Goal: Transaction & Acquisition: Purchase product/service

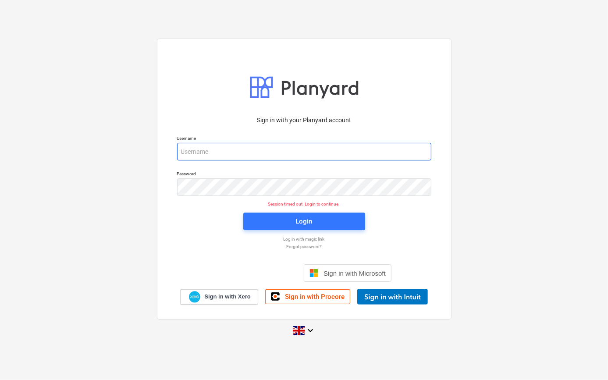
click at [202, 149] on input "email" at bounding box center [304, 152] width 254 height 18
type input "[PERSON_NAME][EMAIL_ADDRESS][PERSON_NAME][DOMAIN_NAME]"
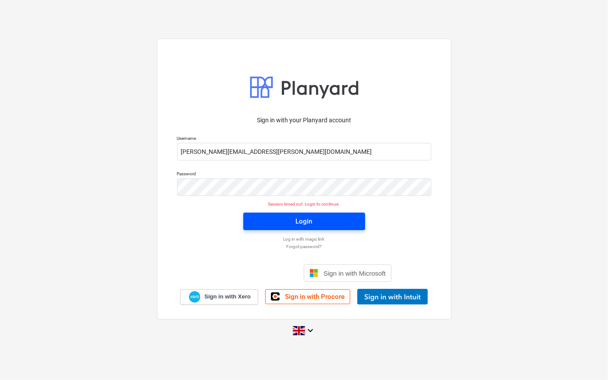
click at [302, 216] on div "Login" at bounding box center [304, 221] width 17 height 11
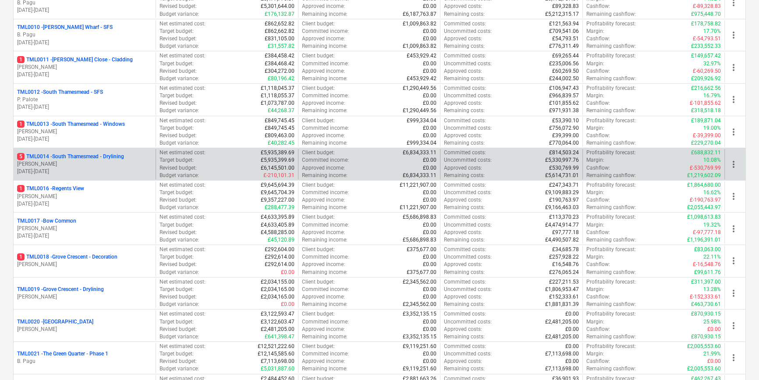
scroll to position [438, 0]
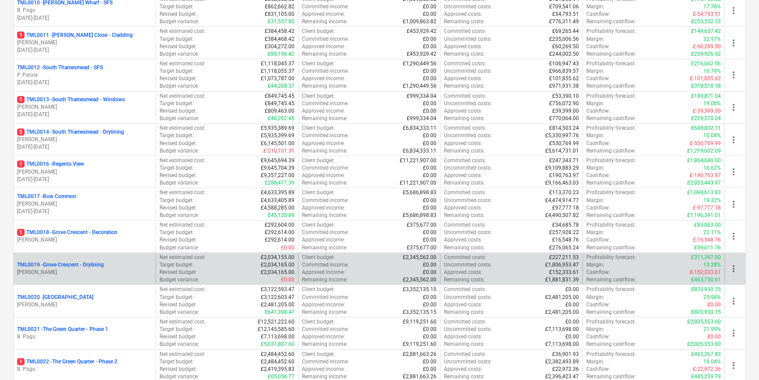
click at [86, 261] on p "TML0019 - Grove Crescent - Drylining" at bounding box center [60, 264] width 87 height 7
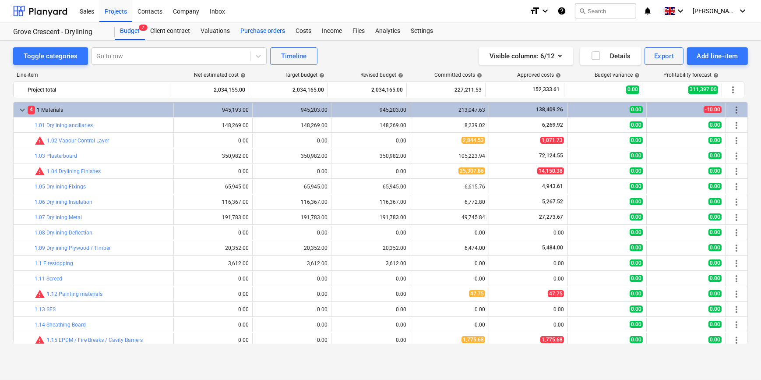
click at [253, 31] on div "Purchase orders" at bounding box center [262, 31] width 55 height 18
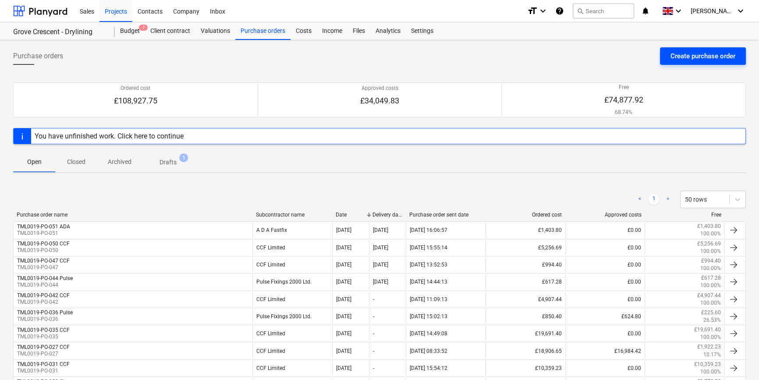
click at [685, 57] on div "Create purchase order" at bounding box center [702, 55] width 65 height 11
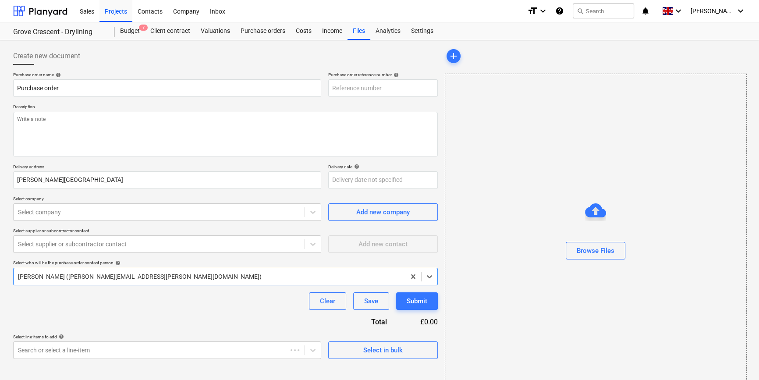
type textarea "x"
type input "TML0019-PO-053"
drag, startPoint x: 380, startPoint y: 87, endPoint x: 333, endPoint y: 89, distance: 47.3
click at [333, 89] on input "TML0019-PO-053" at bounding box center [383, 88] width 110 height 18
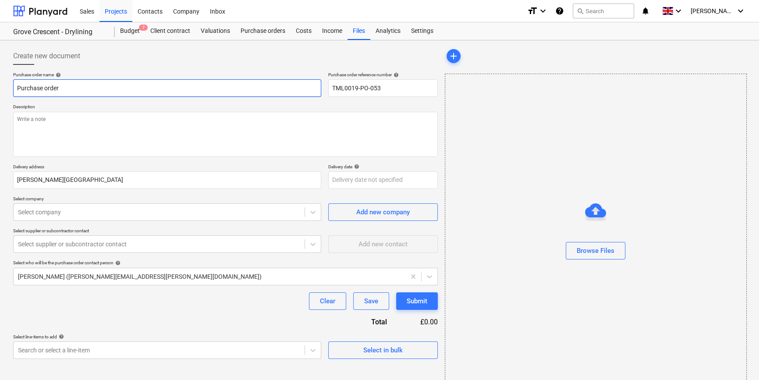
drag, startPoint x: 63, startPoint y: 88, endPoint x: 18, endPoint y: 88, distance: 44.2
click at [18, 88] on input "Purchase order" at bounding box center [167, 88] width 308 height 18
type textarea "x"
paste input "TML0019-PO-053"
type textarea "x"
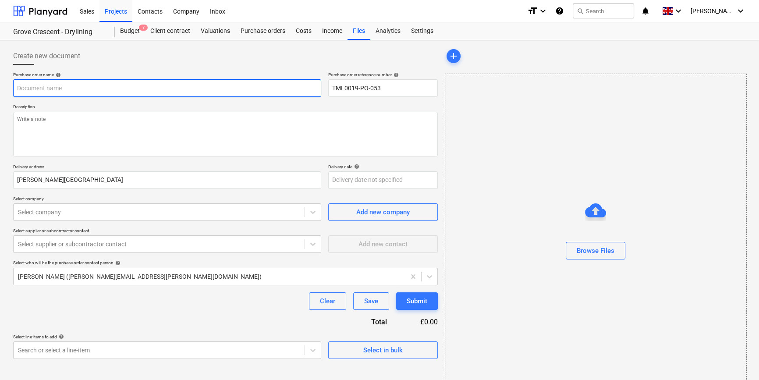
type input "TML0019-PO-053"
type textarea "x"
type input "TML0019-PO-053"
type textarea "x"
type input "TML0019-PO-053 C"
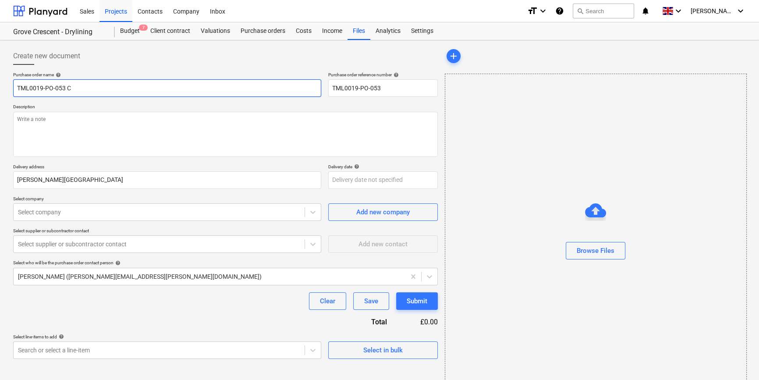
type textarea "x"
type input "TML0019-PO-053 CC"
type textarea "x"
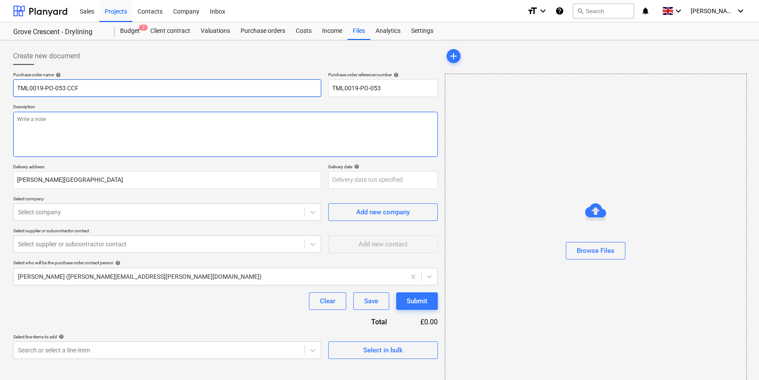
type input "TML0019-PO-053 CCF"
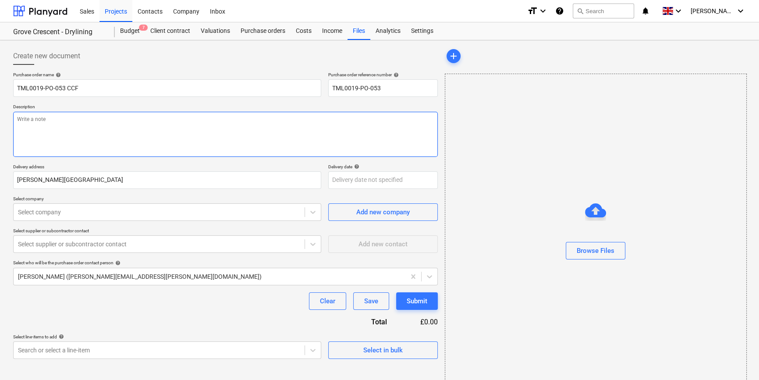
click at [44, 123] on textarea at bounding box center [225, 134] width 425 height 45
type textarea "x"
type textarea "S"
type textarea "x"
type textarea "Si"
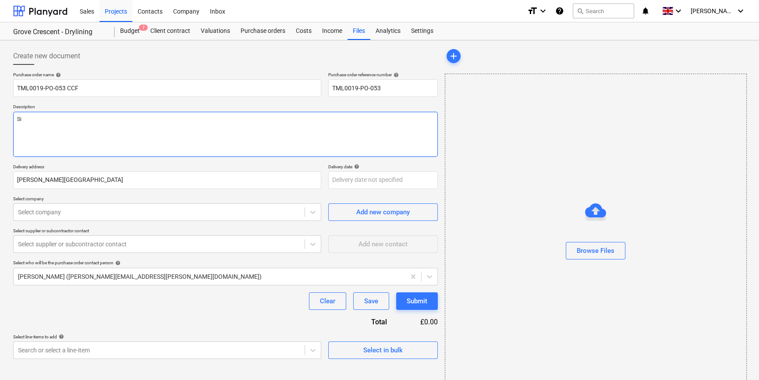
type textarea "x"
type textarea "Sit"
type textarea "x"
type textarea "Site"
type textarea "x"
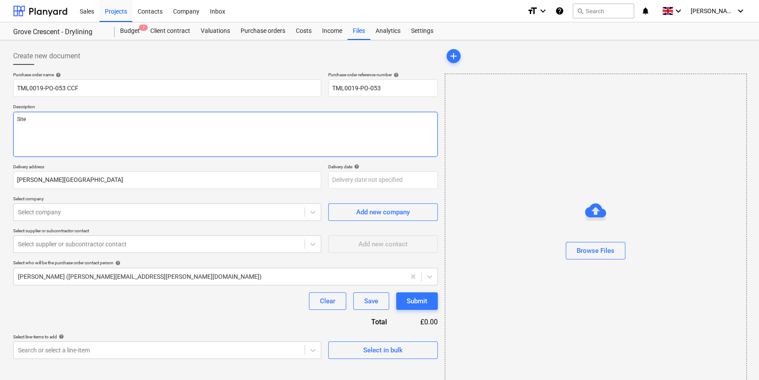
type textarea "Site"
type textarea "x"
type textarea "Site c"
type textarea "x"
type textarea "Site co"
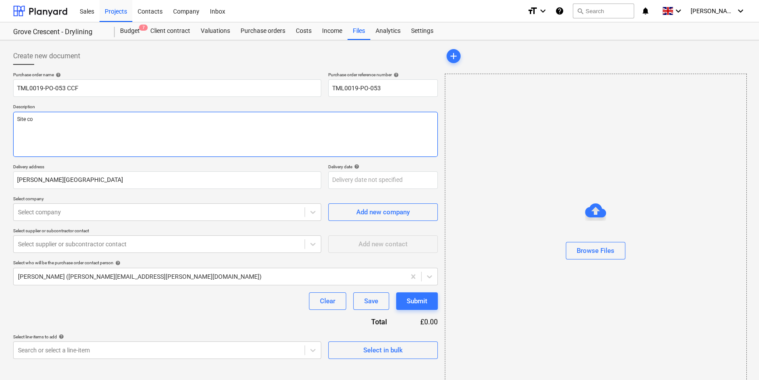
type textarea "x"
type textarea "Site con"
type textarea "x"
type textarea "Site cont"
type textarea "x"
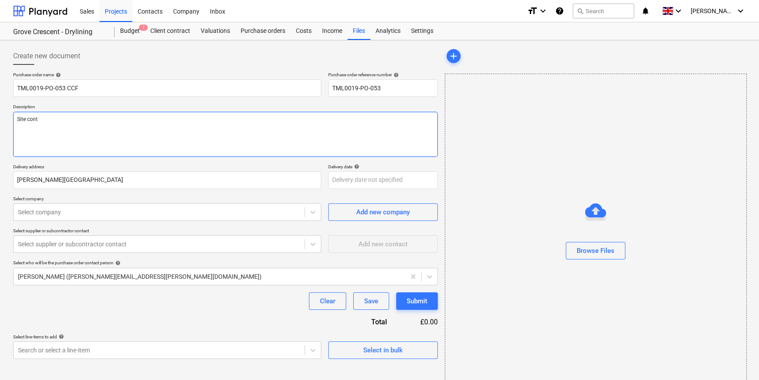
type textarea "Site conta"
type textarea "x"
type textarea "Site contac"
type textarea "x"
type textarea "Site contact"
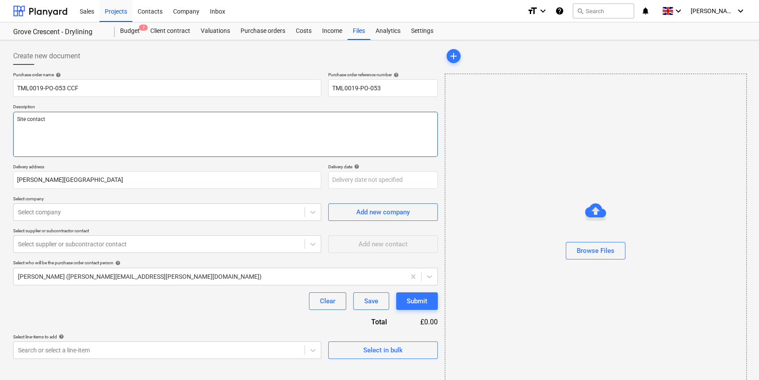
type textarea "x"
type textarea "Site contact"
type textarea "x"
type textarea "Site contact C"
type textarea "x"
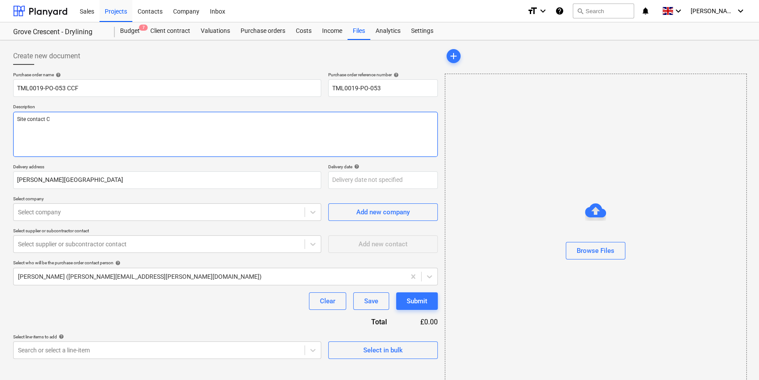
type textarea "Site contact Co"
type textarea "x"
type textarea "Site contact Cor"
type textarea "x"
type textarea "Site contact Corn"
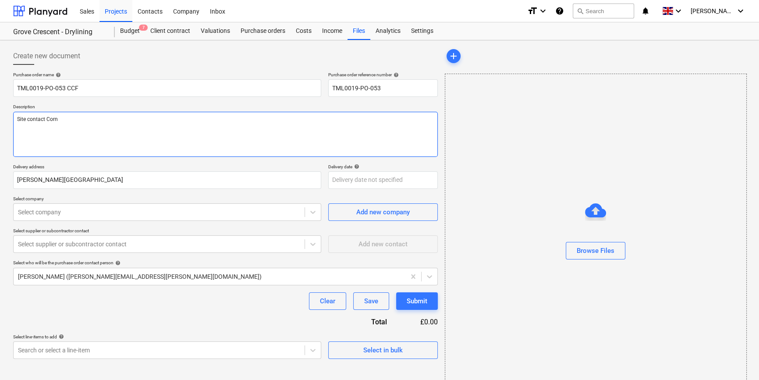
type textarea "x"
type textarea "Site contact Corne"
type textarea "x"
type textarea "Site contact [PERSON_NAME]"
type textarea "x"
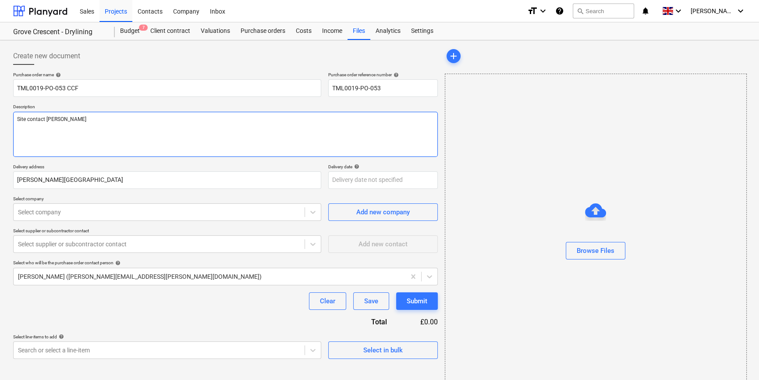
type textarea "Site contact [PERSON_NAME]"
type textarea "x"
type textarea "Site contact [PERSON_NAME] 0"
type textarea "x"
type textarea "Site contact [PERSON_NAME] 07"
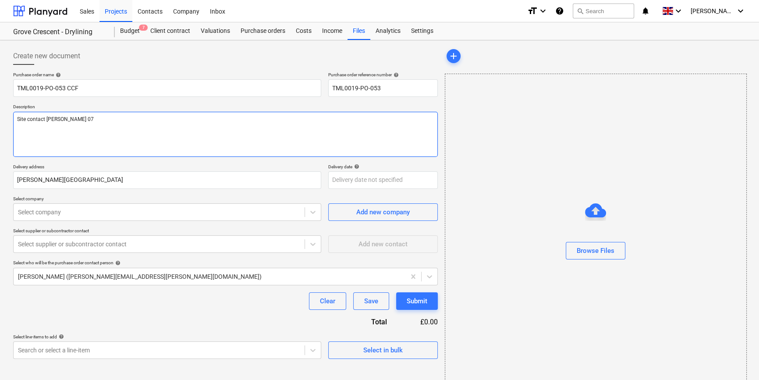
type textarea "x"
type textarea "Site contact [PERSON_NAME] 078"
type textarea "x"
type textarea "Site contact [PERSON_NAME] 0785"
type textarea "x"
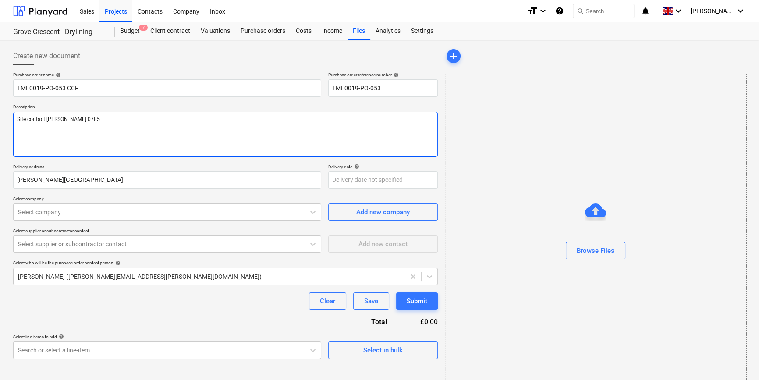
type textarea "Site contact [PERSON_NAME] 07853"
type textarea "x"
type textarea "Site contact [PERSON_NAME] 07853"
type textarea "x"
type textarea "Site contact [PERSON_NAME] 07853 3"
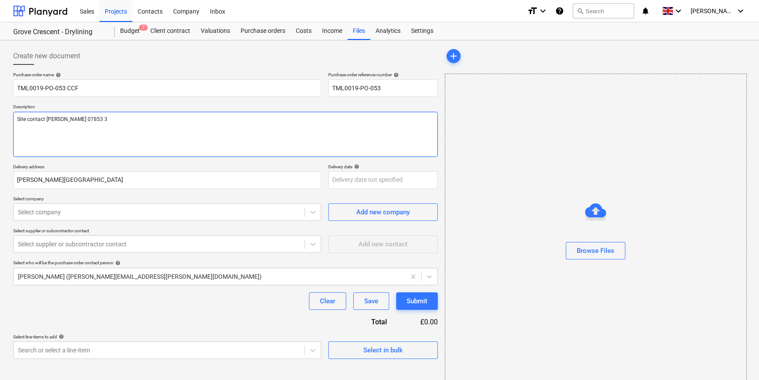
type textarea "x"
type textarea "Site contact [PERSON_NAME] [PHONE_NUMBER]"
type textarea "x"
type textarea "Site contact [PERSON_NAME] [PHONE_NUMBER]"
type textarea "x"
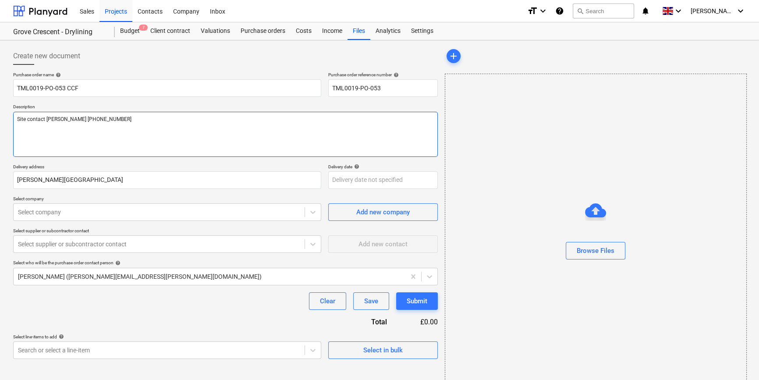
type textarea "Site contact [PERSON_NAME] [PHONE_NUMBER]"
type textarea "x"
type textarea "Site contact [PERSON_NAME] [PHONE_NUMBER]"
type textarea "x"
type textarea "Site contact [PERSON_NAME] [PHONE_NUMBER]"
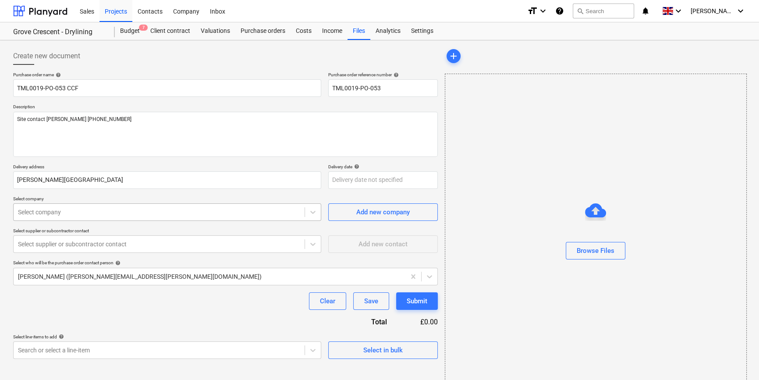
type textarea "x"
click at [128, 209] on div at bounding box center [159, 212] width 282 height 9
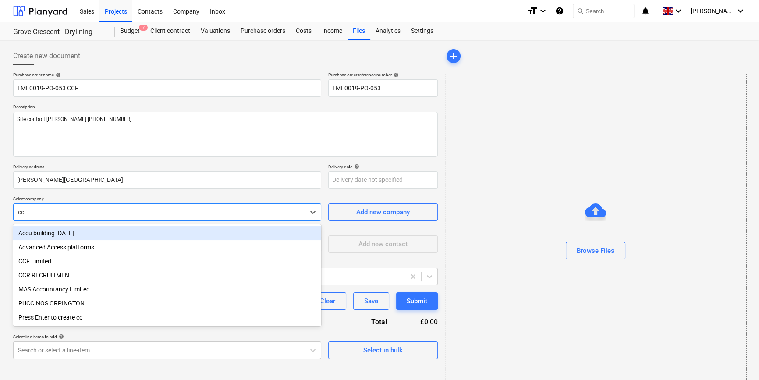
type input "ccf"
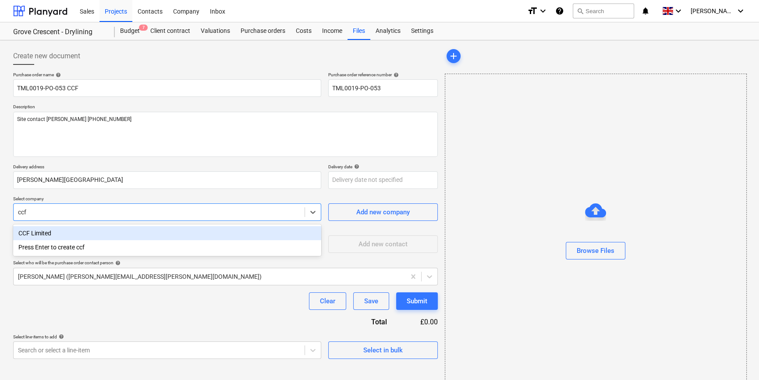
click at [49, 232] on div "CCF Limited" at bounding box center [167, 233] width 308 height 14
type textarea "x"
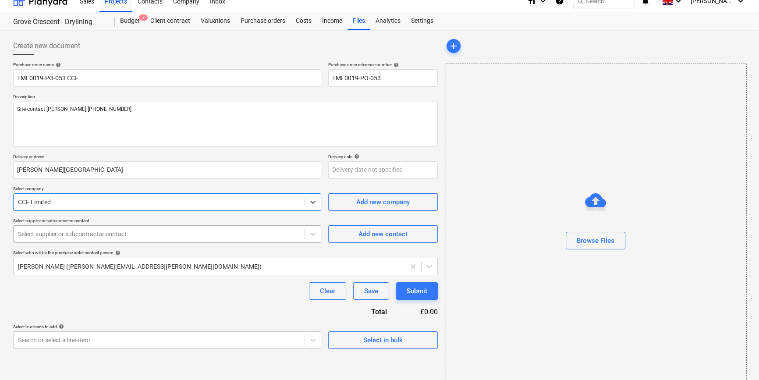
click at [48, 244] on div "Purchase order name help TML0019-PO-053 CCF Purchase order reference number hel…" at bounding box center [225, 205] width 425 height 287
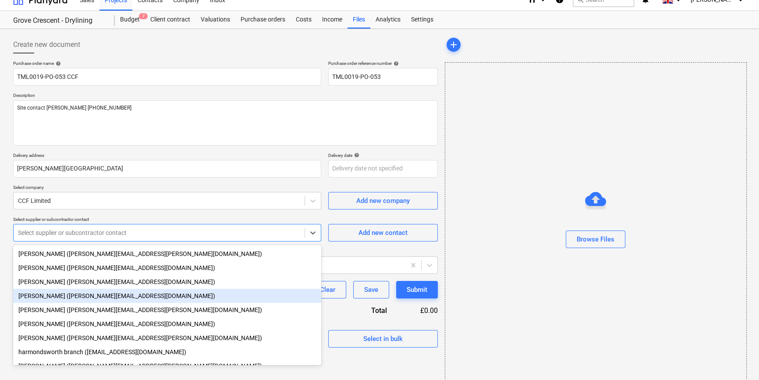
click at [50, 295] on div "[PERSON_NAME] ([PERSON_NAME][EMAIL_ADDRESS][DOMAIN_NAME])" at bounding box center [167, 296] width 308 height 14
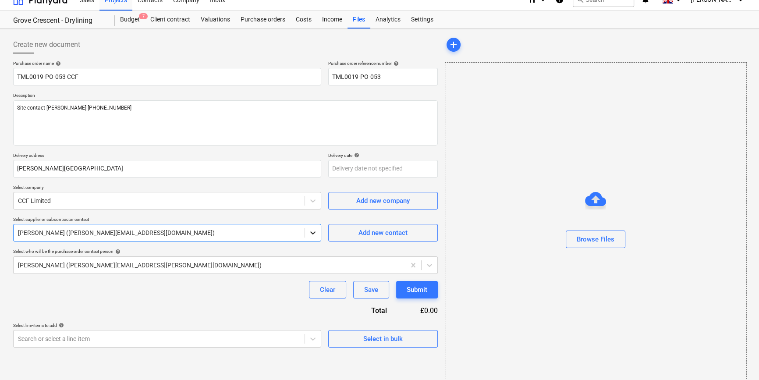
click at [312, 234] on icon at bounding box center [312, 232] width 9 height 9
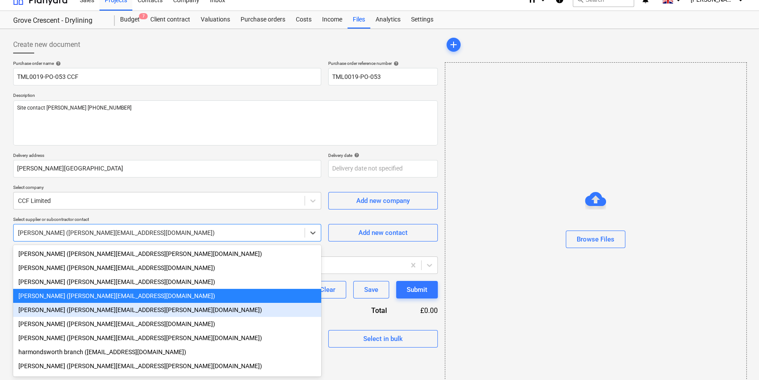
click at [73, 312] on div "[PERSON_NAME] ([PERSON_NAME][EMAIL_ADDRESS][PERSON_NAME][DOMAIN_NAME])" at bounding box center [167, 310] width 308 height 14
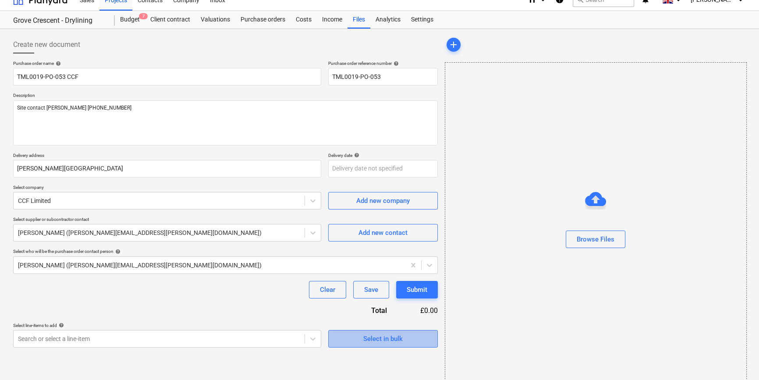
click at [355, 340] on span "Select in bulk" at bounding box center [383, 338] width 88 height 11
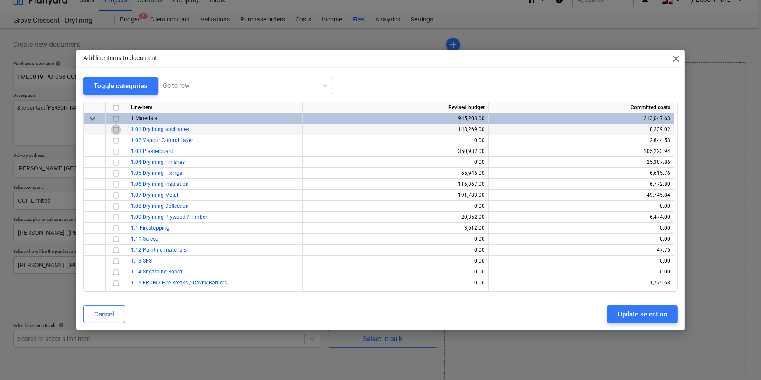
click at [116, 131] on input "checkbox" at bounding box center [116, 129] width 11 height 11
click at [117, 173] on input "checkbox" at bounding box center [116, 173] width 11 height 11
click at [628, 314] on div "Update selection" at bounding box center [643, 313] width 50 height 11
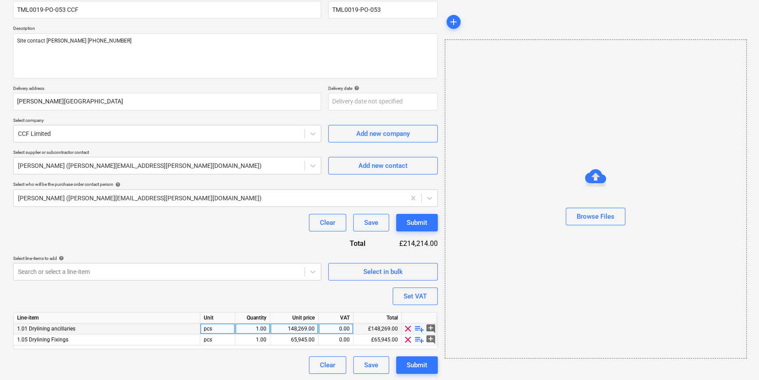
scroll to position [79, 0]
click at [418, 328] on span "playlist_add" at bounding box center [419, 328] width 11 height 11
type textarea "x"
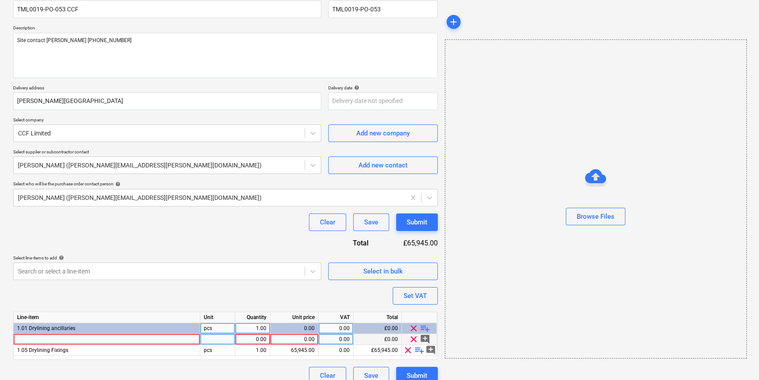
click at [42, 338] on div at bounding box center [107, 339] width 187 height 11
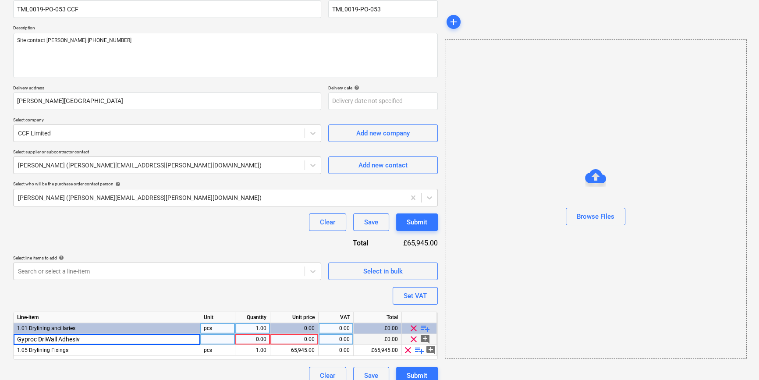
type input "Gyproc DriWall Adhesive"
type textarea "x"
type input "30"
type input "bag"
type textarea "x"
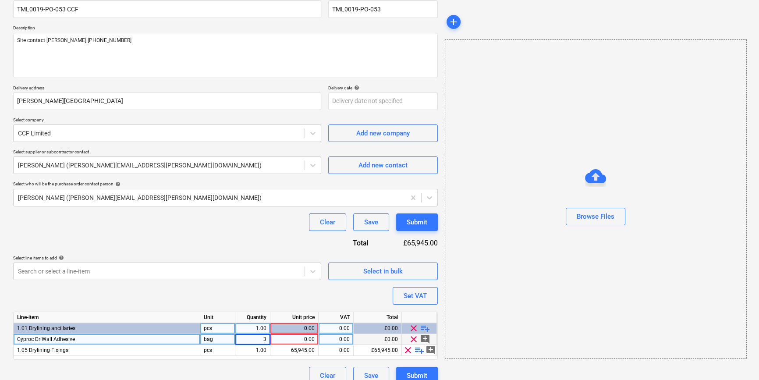
type input "30"
type textarea "x"
click at [294, 339] on div "0.00" at bounding box center [294, 339] width 41 height 11
type input "9.15"
type textarea "x"
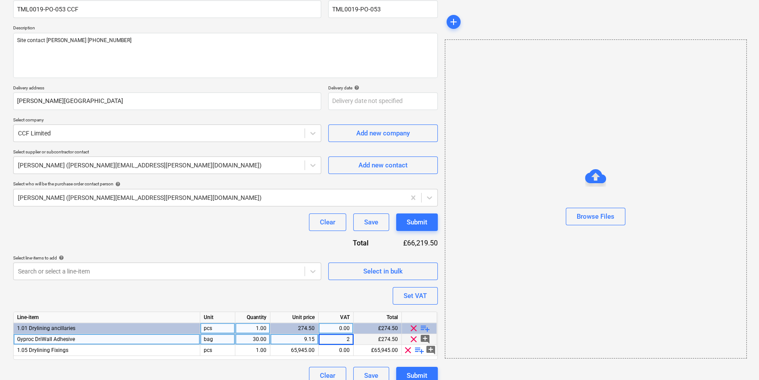
type input "20"
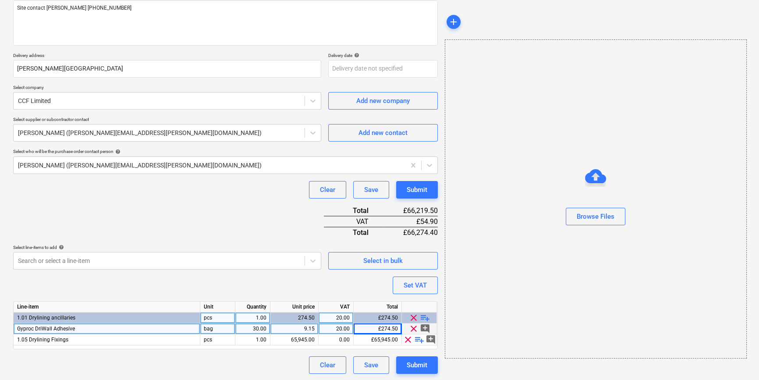
scroll to position [112, 0]
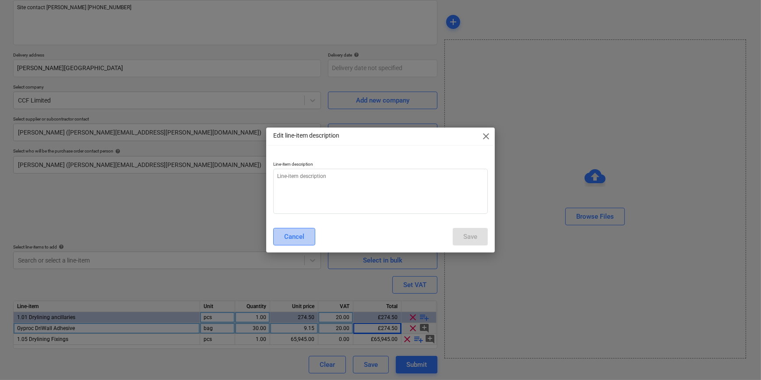
click at [289, 235] on div "Cancel" at bounding box center [294, 236] width 20 height 11
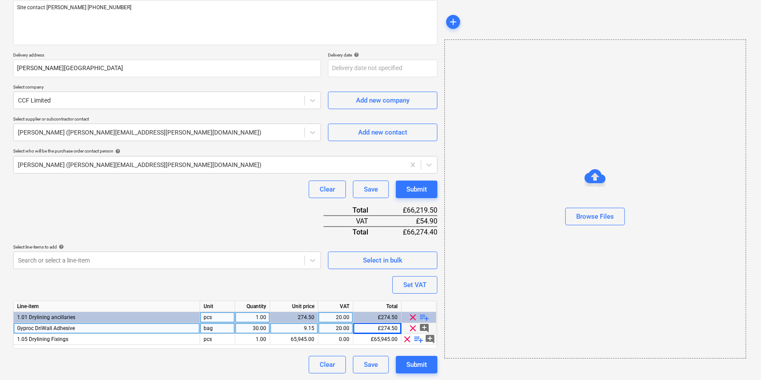
type textarea "x"
click at [421, 315] on span "playlist_add" at bounding box center [425, 317] width 11 height 11
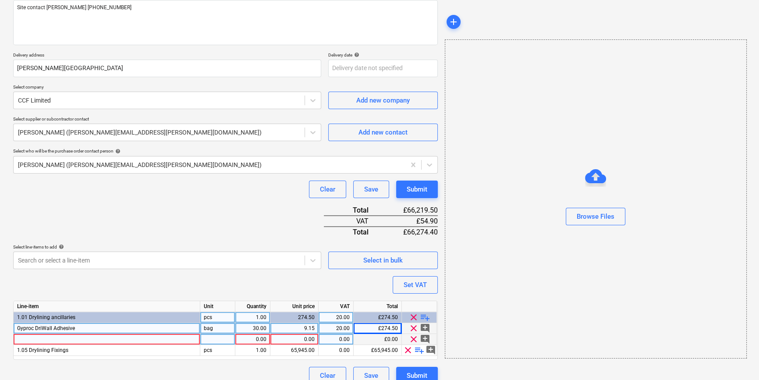
click at [32, 338] on div at bounding box center [107, 339] width 187 height 11
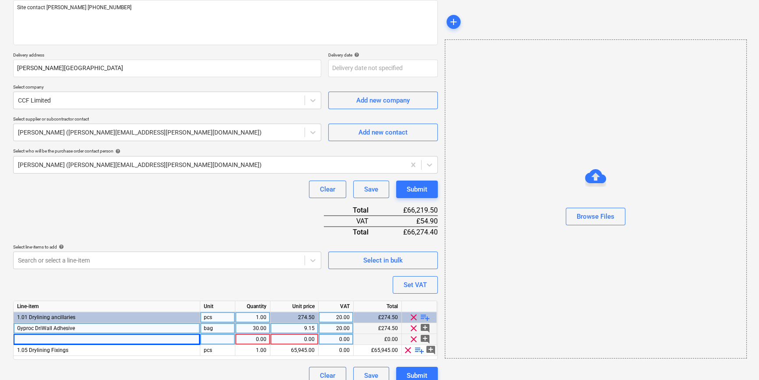
click at [36, 338] on div at bounding box center [107, 339] width 187 height 11
type input "Thistle Bond-it"
type input "tub"
type input "43.66"
type input "20"
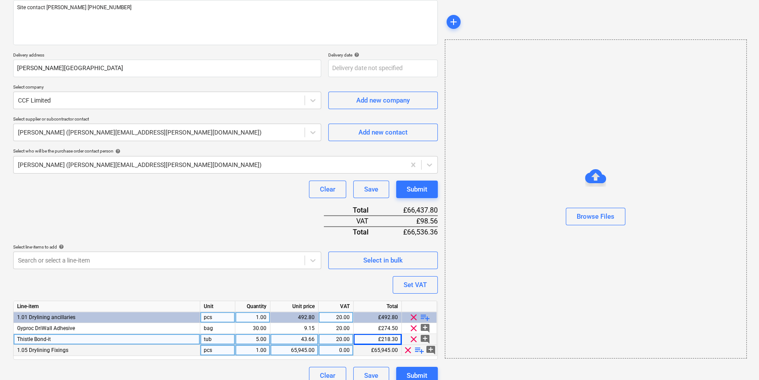
click at [417, 349] on span "playlist_add" at bounding box center [419, 350] width 11 height 11
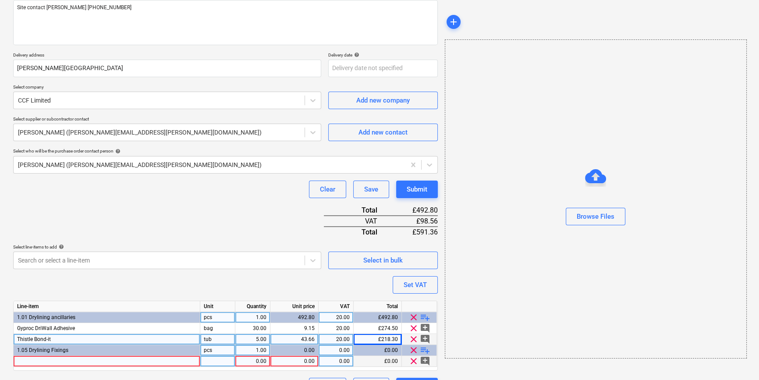
click at [20, 361] on div at bounding box center [107, 361] width 187 height 11
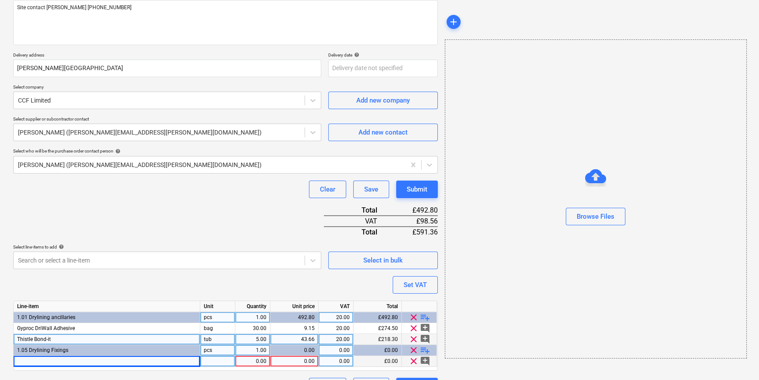
click at [22, 359] on div at bounding box center [107, 361] width 187 height 11
type input "BG Drywall screw 80mm"
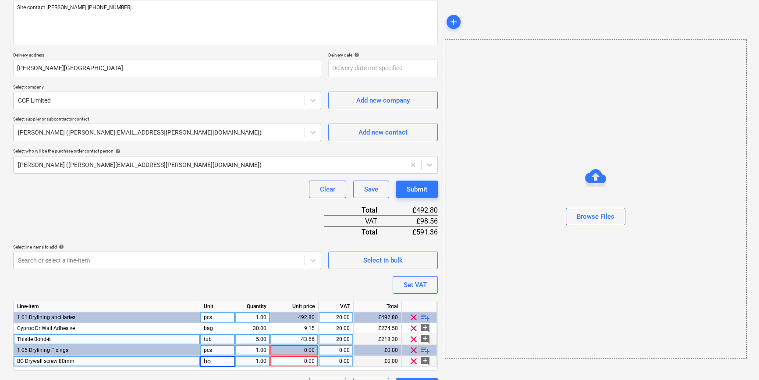
type input "box"
type input "7.05"
type input "20"
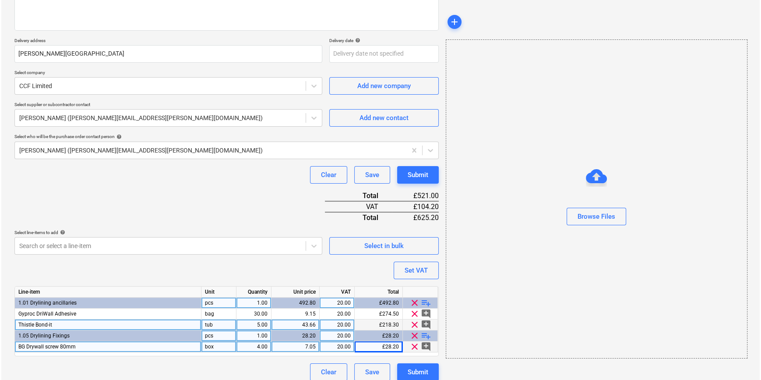
scroll to position [134, 0]
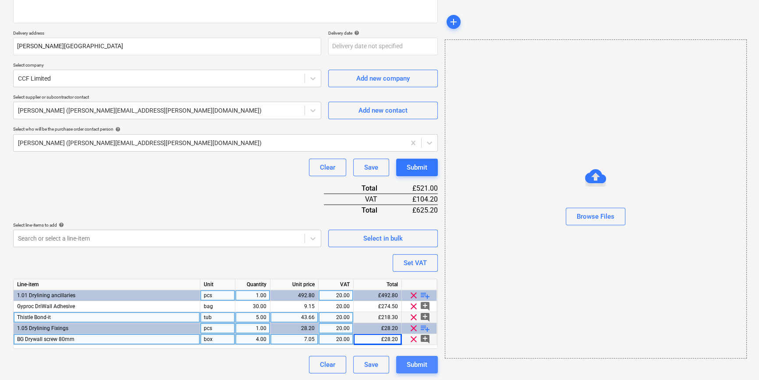
click at [416, 364] on div "Submit" at bounding box center [417, 364] width 21 height 11
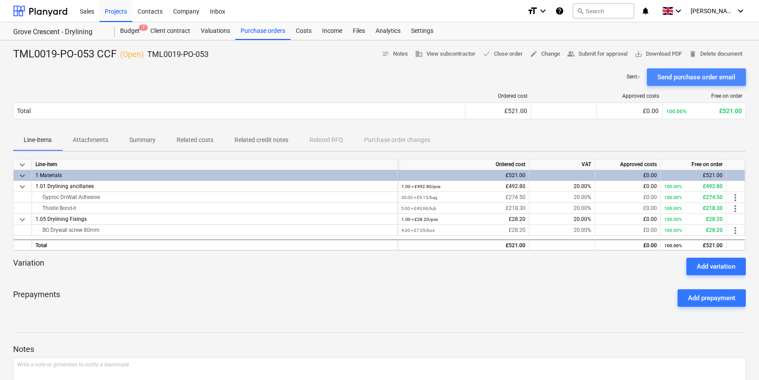
click at [694, 74] on div "Send purchase order email" at bounding box center [696, 76] width 78 height 11
click at [667, 56] on span "save_alt Download PDF" at bounding box center [657, 54] width 47 height 10
click at [250, 31] on div "Purchase orders" at bounding box center [262, 31] width 55 height 18
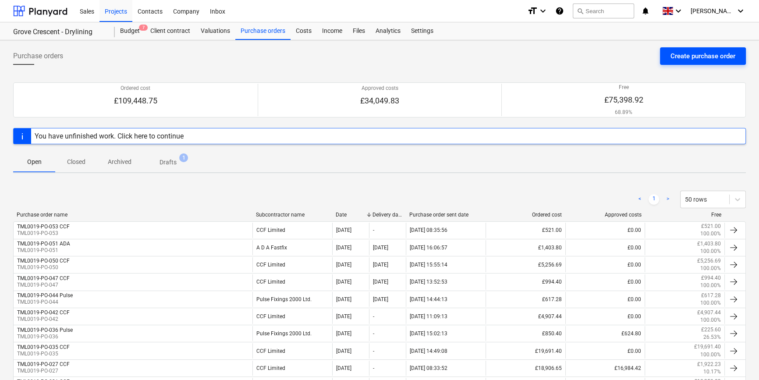
click at [683, 57] on div "Create purchase order" at bounding box center [702, 55] width 65 height 11
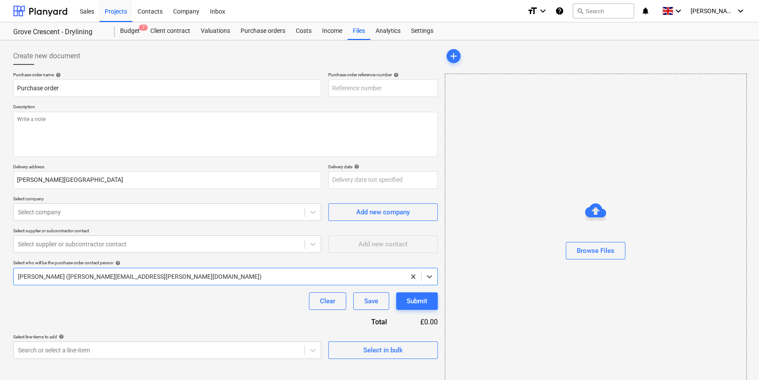
type input "TML0019-PO-054"
drag, startPoint x: 380, startPoint y: 87, endPoint x: 331, endPoint y: 88, distance: 48.6
click at [331, 88] on input "TML0019-PO-054" at bounding box center [383, 88] width 110 height 18
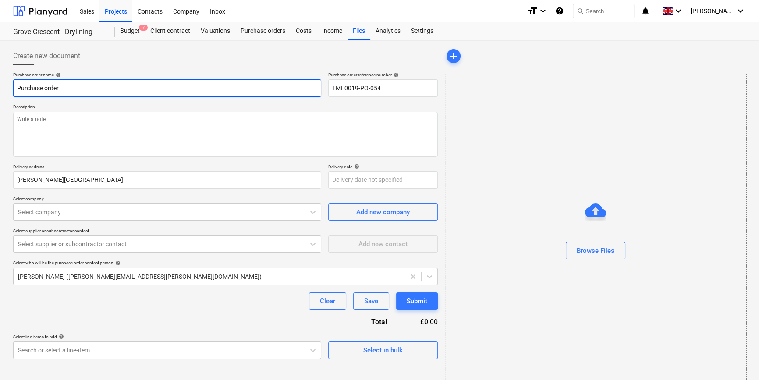
drag, startPoint x: 52, startPoint y: 87, endPoint x: 8, endPoint y: 88, distance: 43.8
click at [9, 88] on div "Create new document Purchase order name help Purchase order Purchase order refe…" at bounding box center [379, 219] width 759 height 359
paste input "TML0019-PO-054"
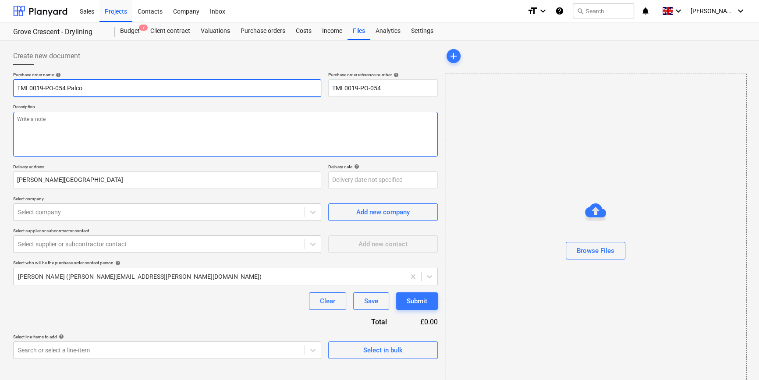
type input "TML0019-PO-054 Palco"
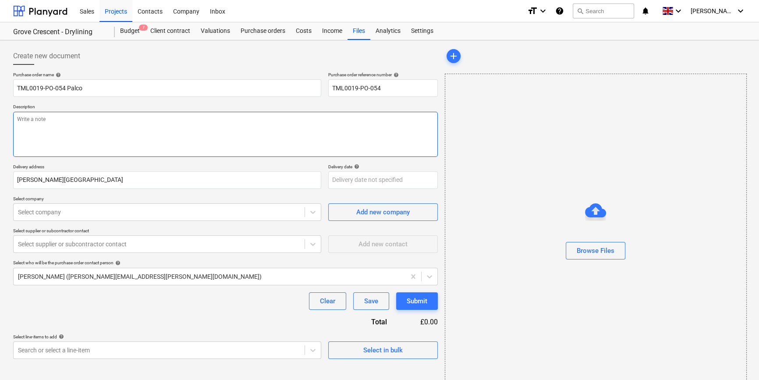
click at [18, 120] on textarea at bounding box center [225, 134] width 425 height 45
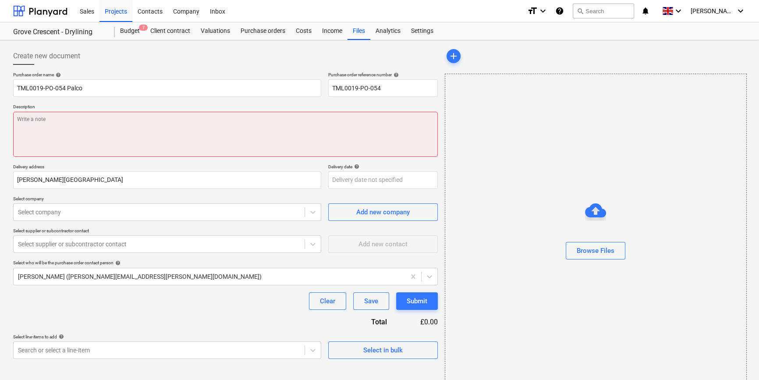
paste textarea "Site contact [PERSON_NAME] [PHONE_NUMBER]"
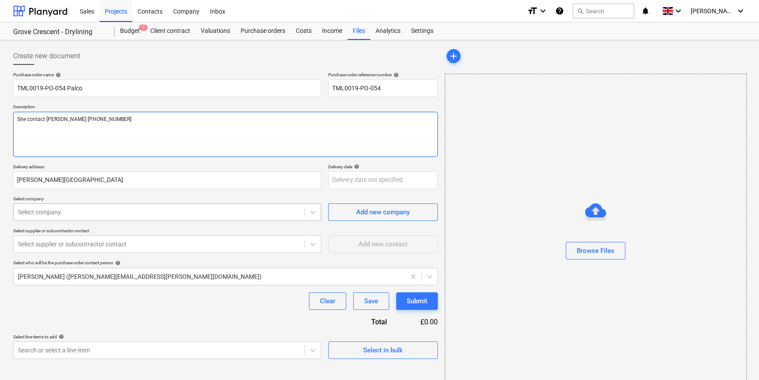
type textarea "Site contact [PERSON_NAME] [PHONE_NUMBER]"
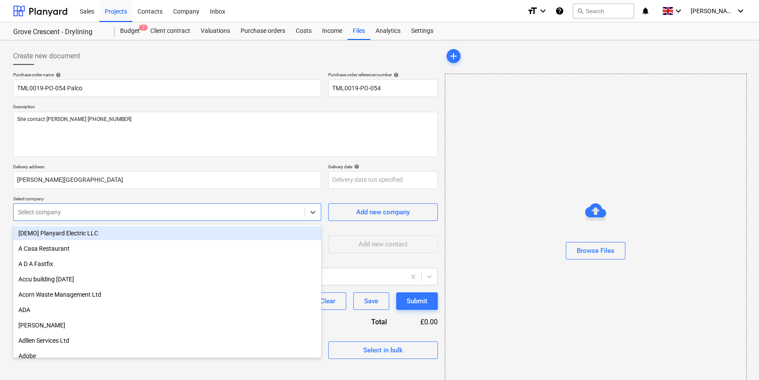
click at [50, 213] on div at bounding box center [159, 212] width 282 height 9
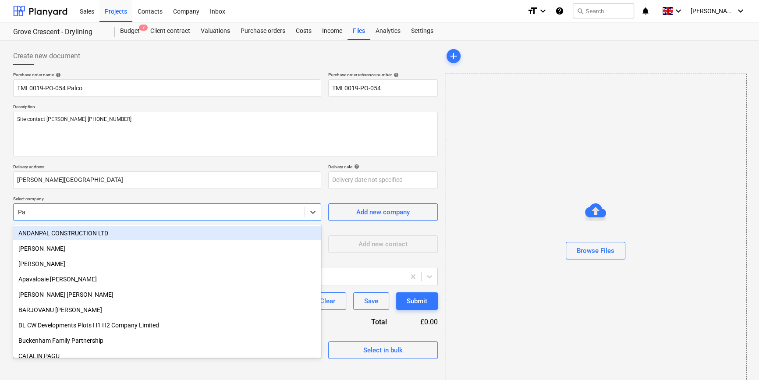
type input "Pal"
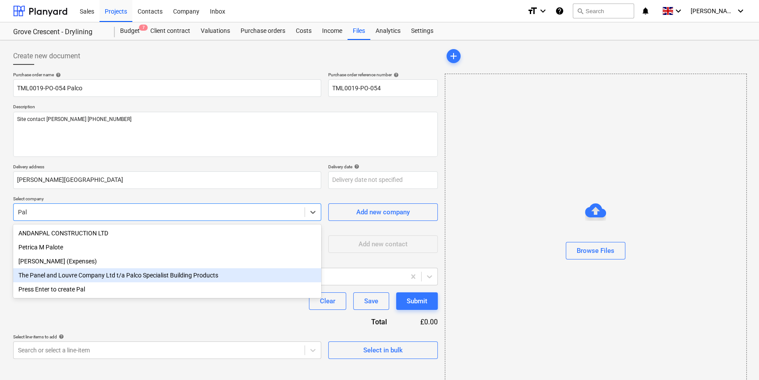
click at [74, 277] on div "The Panel and Louvre Company Ltd t/a Palco Specialist Building Products" at bounding box center [167, 275] width 308 height 14
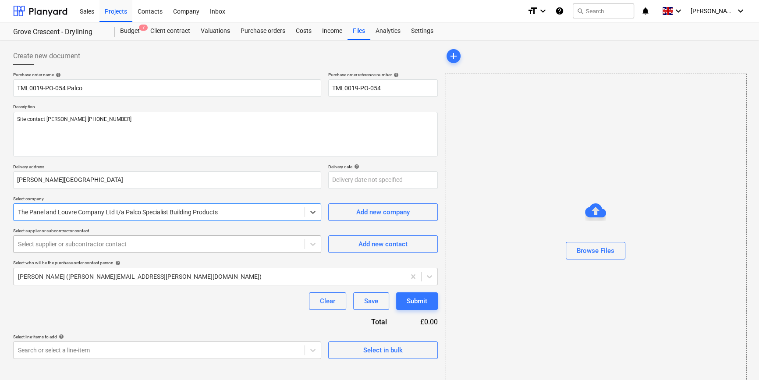
click at [78, 244] on div at bounding box center [159, 244] width 282 height 9
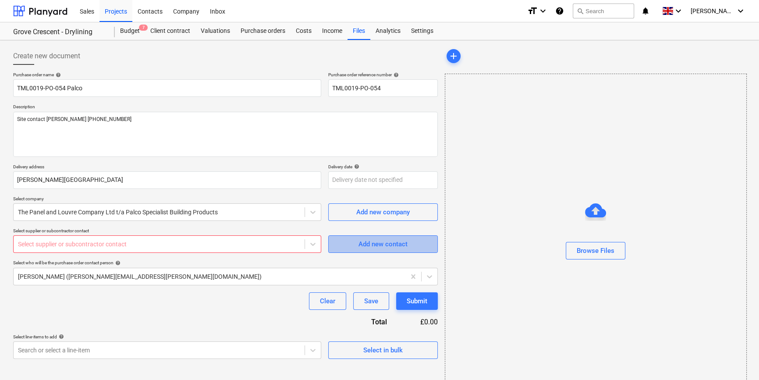
click at [381, 245] on div "Add new contact" at bounding box center [382, 243] width 49 height 11
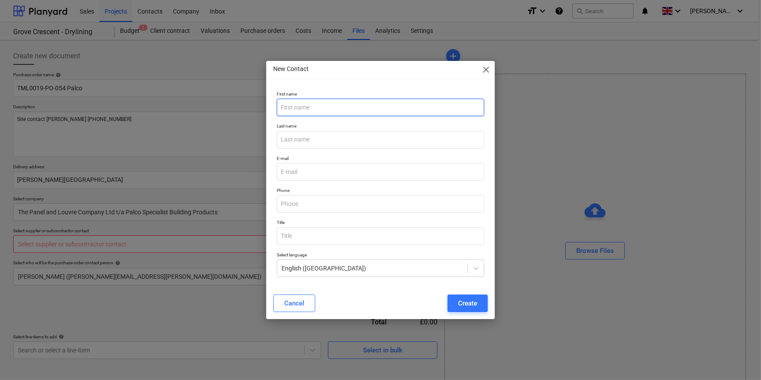
click at [297, 105] on input "text" at bounding box center [380, 108] width 207 height 18
type input "[PERSON_NAME]"
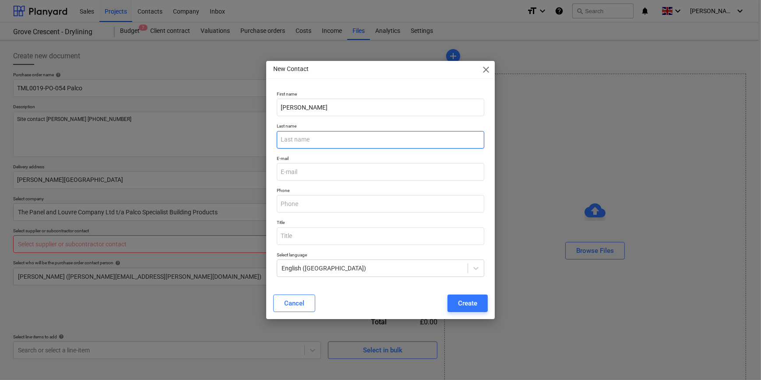
click at [295, 140] on input "text" at bounding box center [380, 140] width 207 height 18
click at [292, 138] on input "text" at bounding box center [380, 140] width 207 height 18
type input "[PERSON_NAME]"
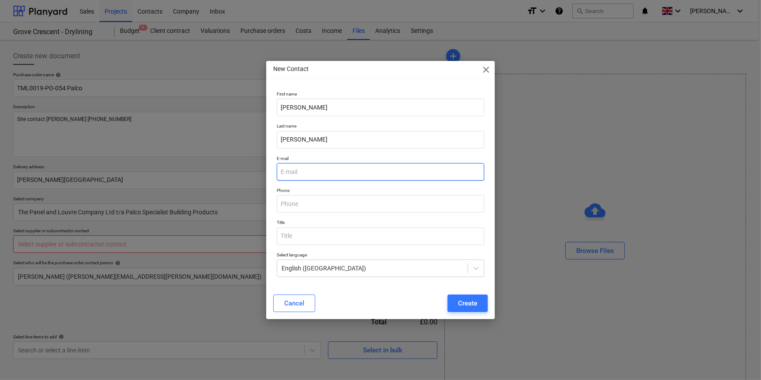
click at [297, 175] on input "email" at bounding box center [380, 172] width 207 height 18
click at [308, 171] on input "[PERSON_NAME][EMAIL_ADDRESS][DOMAIN_NAME]" at bounding box center [380, 172] width 207 height 18
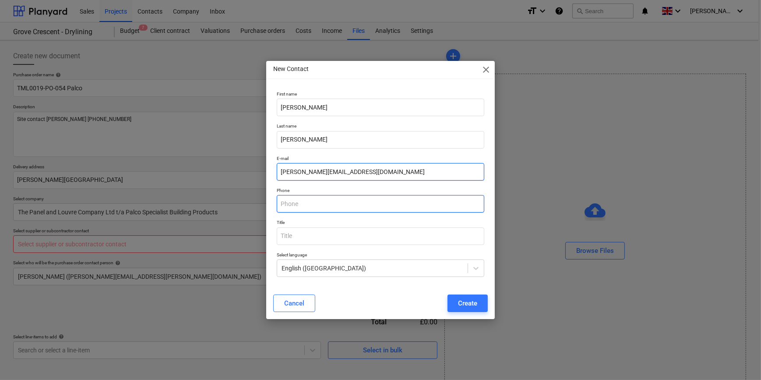
type input "[PERSON_NAME][EMAIL_ADDRESS][DOMAIN_NAME]"
click at [307, 203] on input "text" at bounding box center [380, 204] width 207 height 18
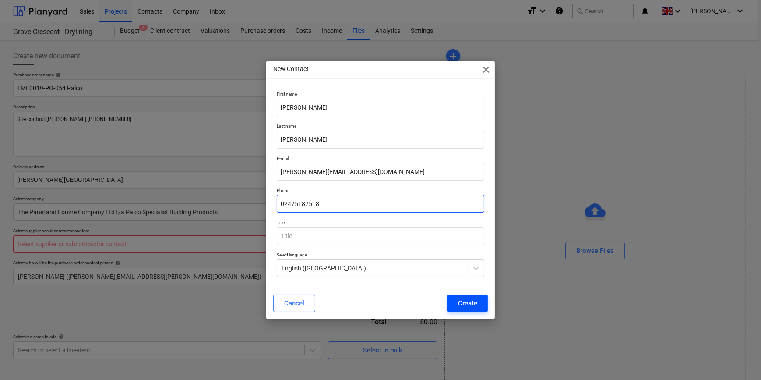
type input "02475187518"
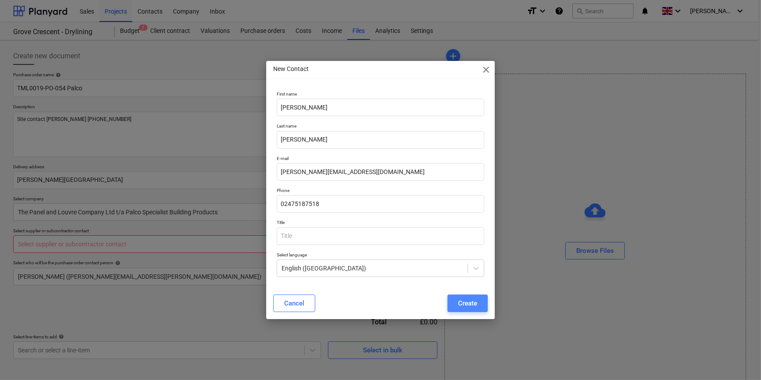
click at [462, 304] on div "Create" at bounding box center [467, 302] width 19 height 11
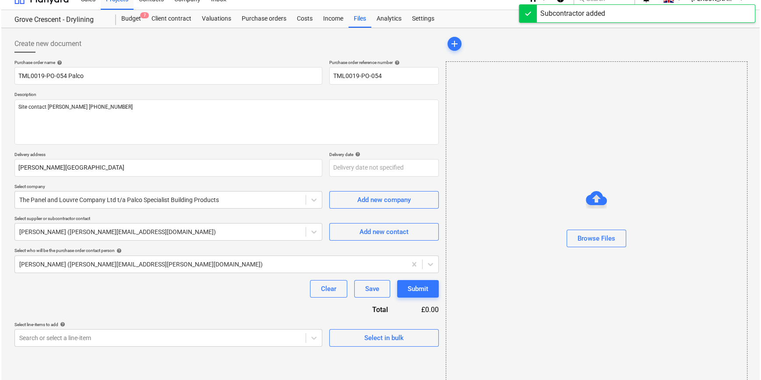
scroll to position [19, 0]
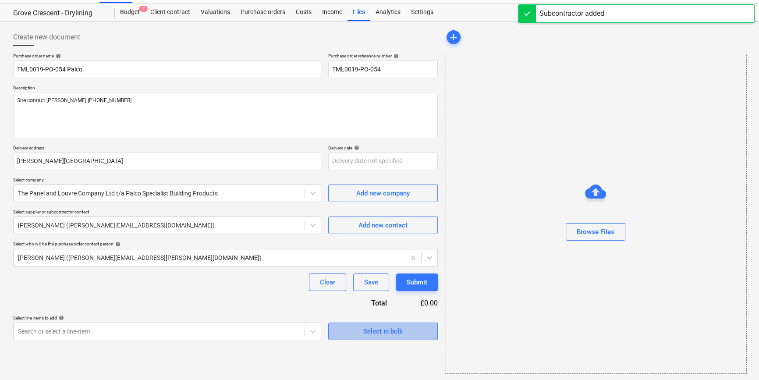
click at [350, 328] on span "Select in bulk" at bounding box center [383, 331] width 88 height 11
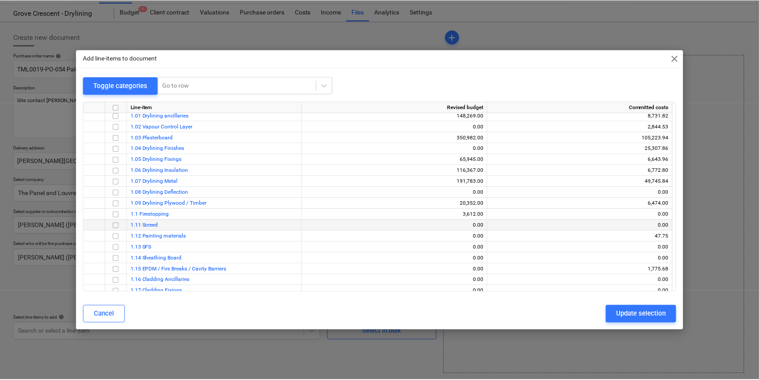
scroll to position [0, 0]
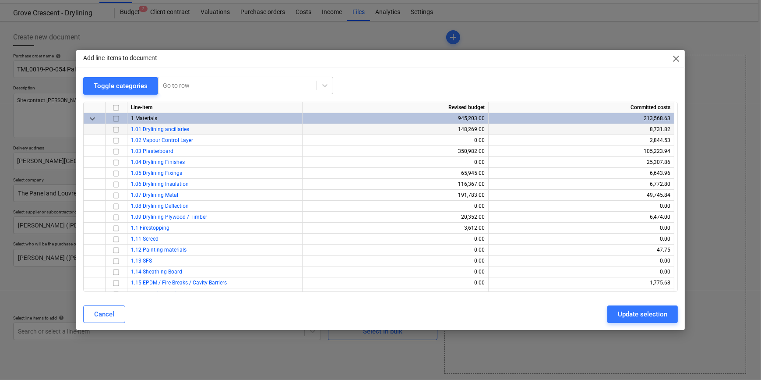
click at [114, 128] on input "checkbox" at bounding box center [116, 129] width 11 height 11
click at [635, 314] on div "Update selection" at bounding box center [643, 313] width 50 height 11
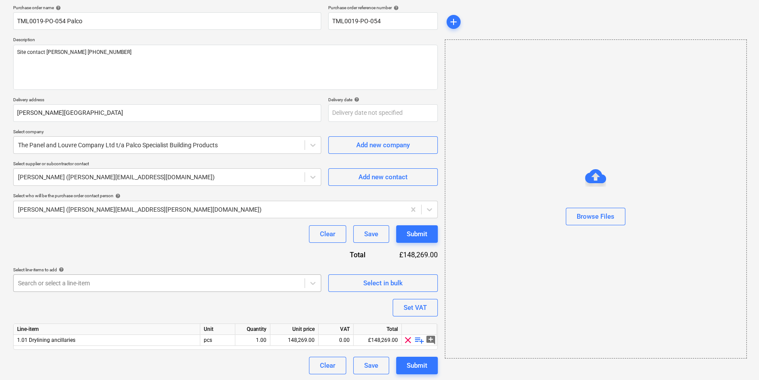
scroll to position [68, 0]
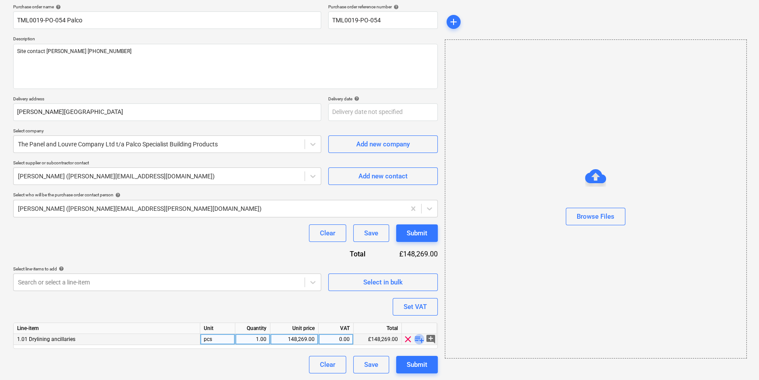
click at [417, 338] on span "playlist_add" at bounding box center [419, 339] width 11 height 11
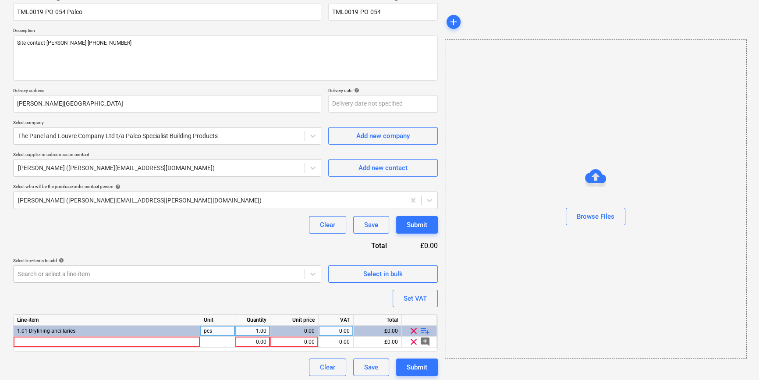
scroll to position [79, 0]
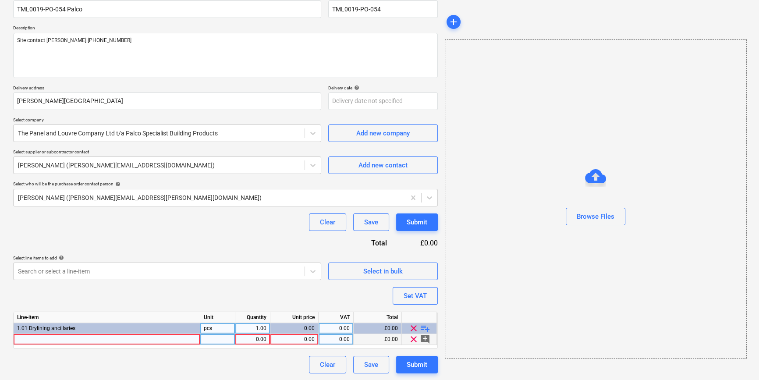
click at [31, 338] on div at bounding box center [107, 339] width 187 height 11
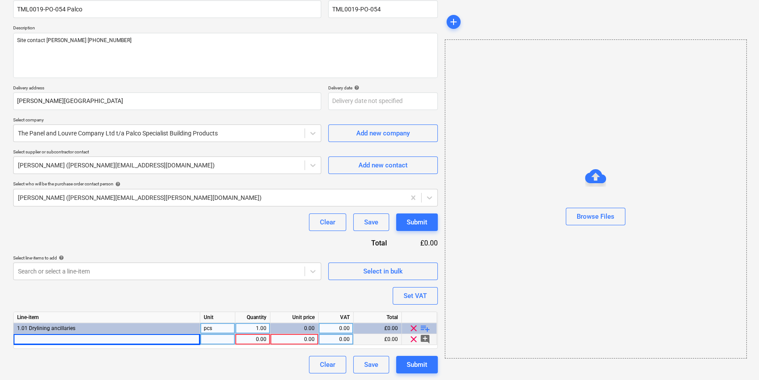
click at [35, 339] on div at bounding box center [107, 339] width 187 height 11
type input "450x450mm FF/000/MD/PF/[GEOGRAPHIC_DATA]"
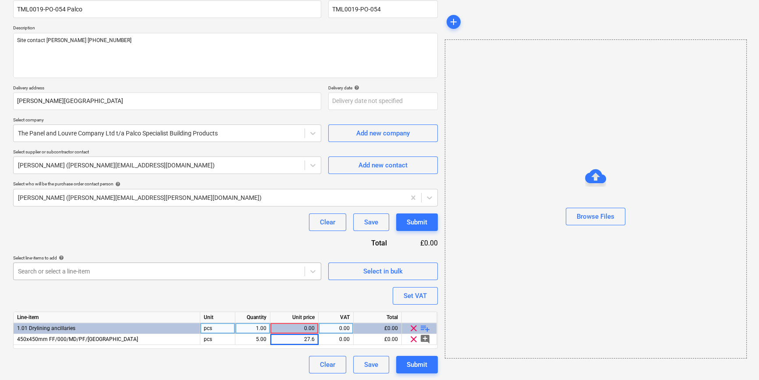
type input "27.67"
type input "20"
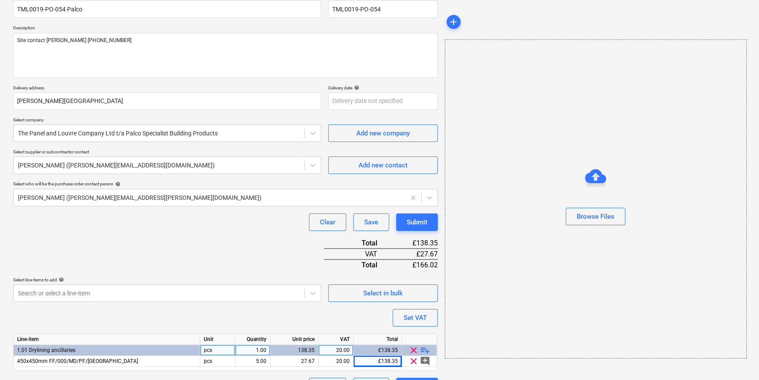
click at [420, 347] on span "playlist_add" at bounding box center [425, 350] width 11 height 11
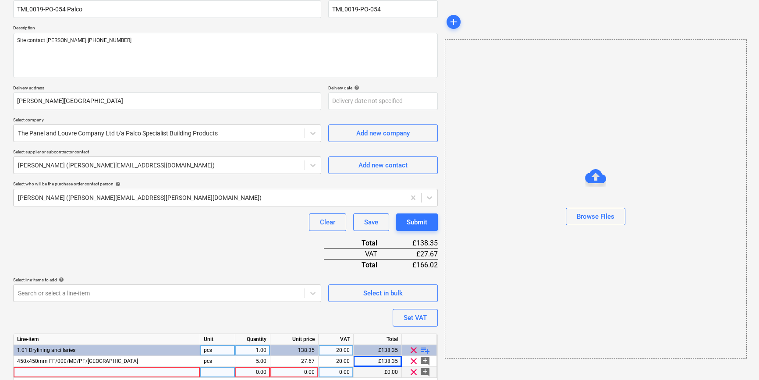
click at [30, 372] on div at bounding box center [107, 372] width 187 height 11
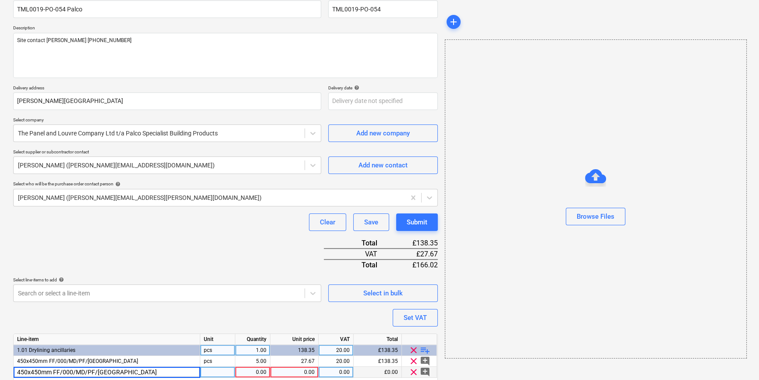
click at [18, 371] on input "450x450mm FF/000/MD/PF/[GEOGRAPHIC_DATA]" at bounding box center [107, 372] width 186 height 11
click at [32, 373] on input "600x450mm FF/000/MD/PF/[GEOGRAPHIC_DATA]" at bounding box center [107, 372] width 186 height 11
type input "600x600mm FF/000/MD/PF/[GEOGRAPHIC_DATA]"
click at [232, 375] on div "pcs" at bounding box center [217, 372] width 35 height 11
click at [260, 372] on div "1.00" at bounding box center [253, 372] width 28 height 11
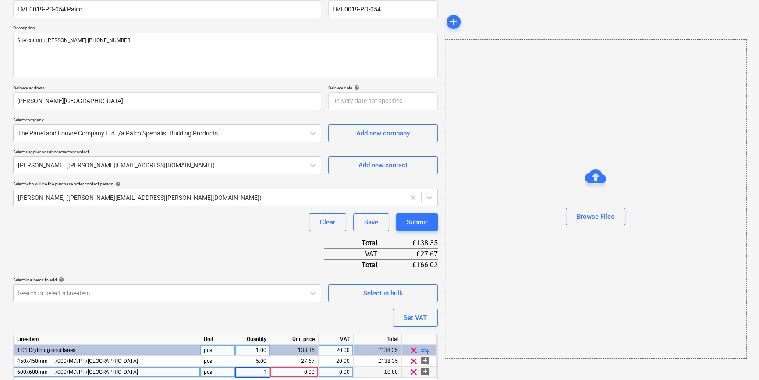
type input "16"
type input "34.68"
type input "20"
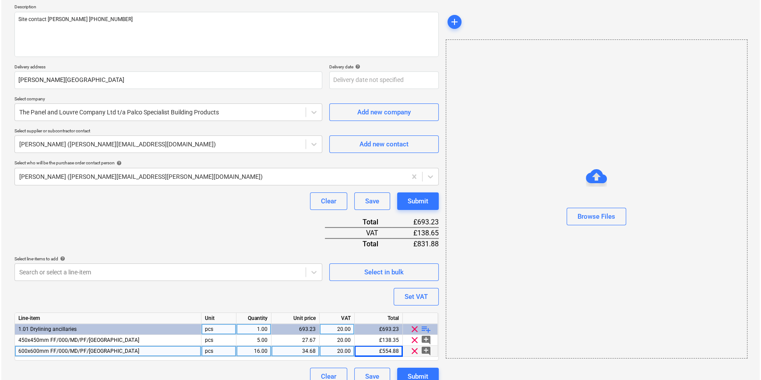
scroll to position [112, 0]
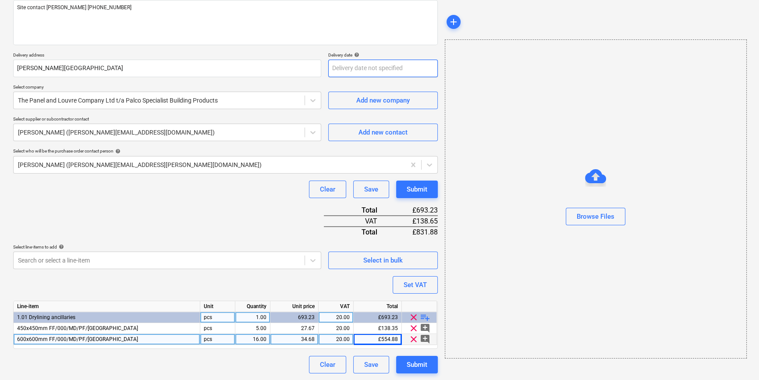
click at [356, 68] on body "Sales Projects Contacts Company Inbox format_size keyboard_arrow_down help sear…" at bounding box center [379, 78] width 759 height 380
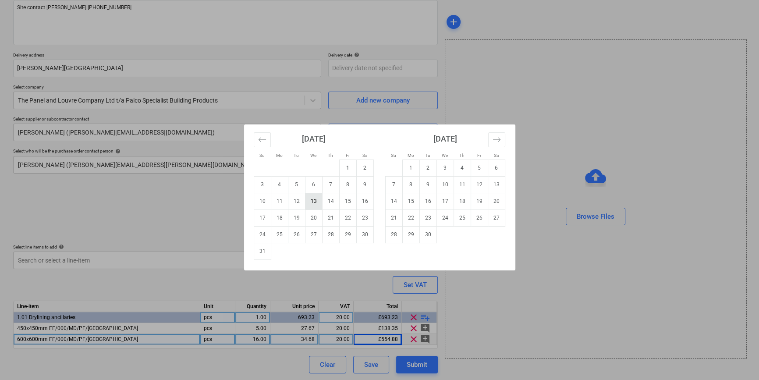
click at [310, 202] on td "13" at bounding box center [313, 201] width 17 height 17
type input "[DATE]"
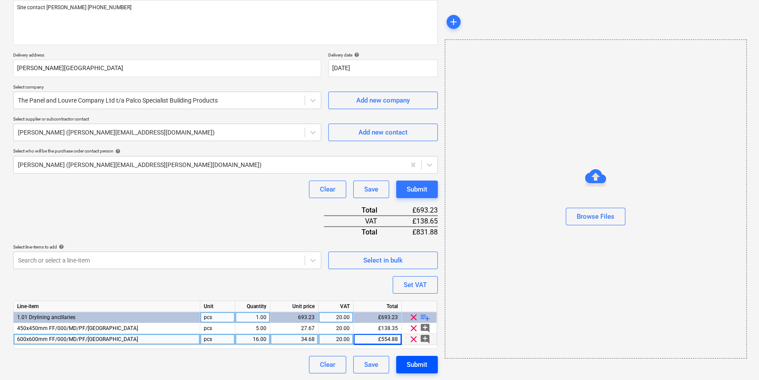
click at [425, 361] on div "Submit" at bounding box center [417, 364] width 21 height 11
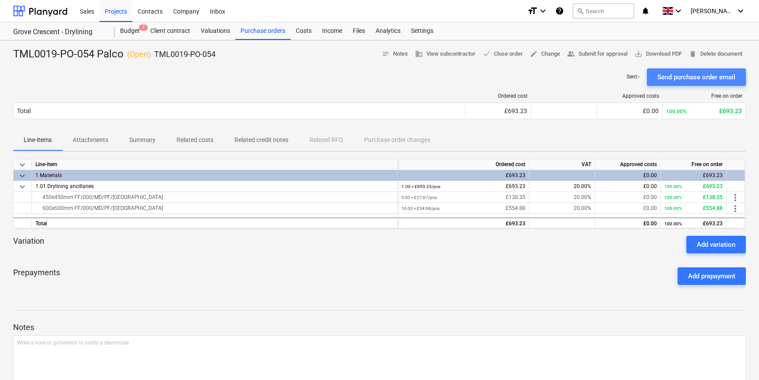
click at [674, 78] on div "Send purchase order email" at bounding box center [696, 76] width 78 height 11
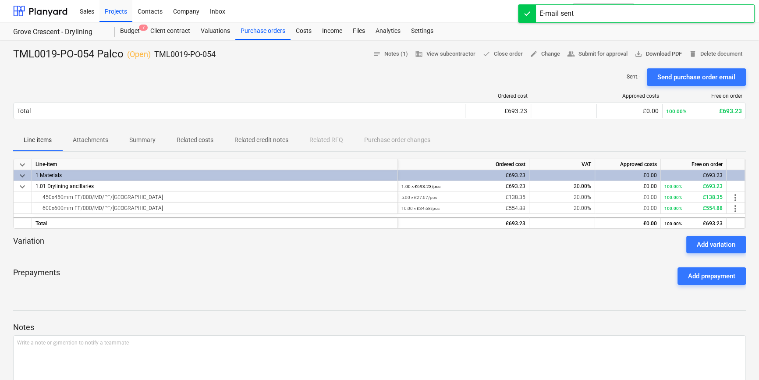
click at [669, 56] on span "save_alt Download PDF" at bounding box center [657, 54] width 47 height 10
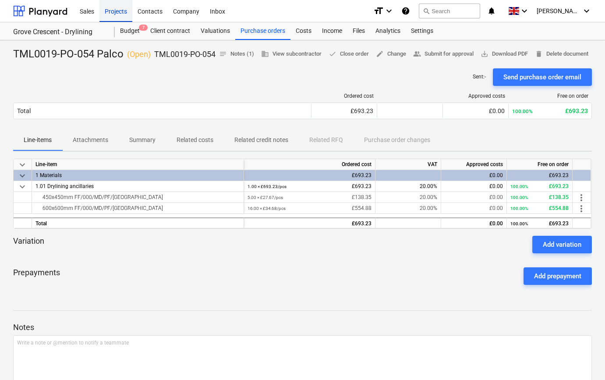
click at [114, 13] on div "Projects" at bounding box center [115, 11] width 33 height 22
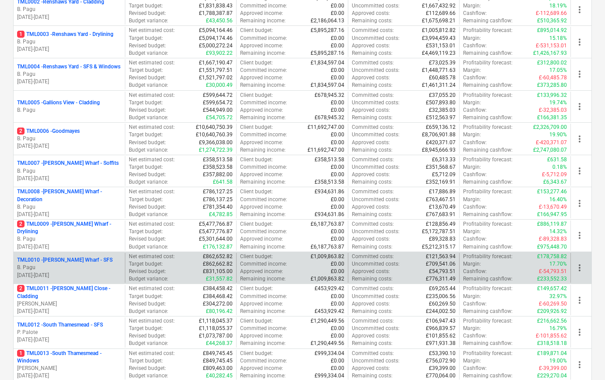
scroll to position [199, 0]
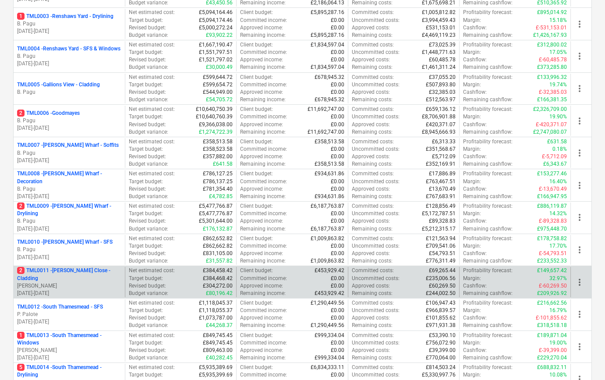
click at [78, 290] on p "[DATE] - [DATE]" at bounding box center [69, 293] width 104 height 7
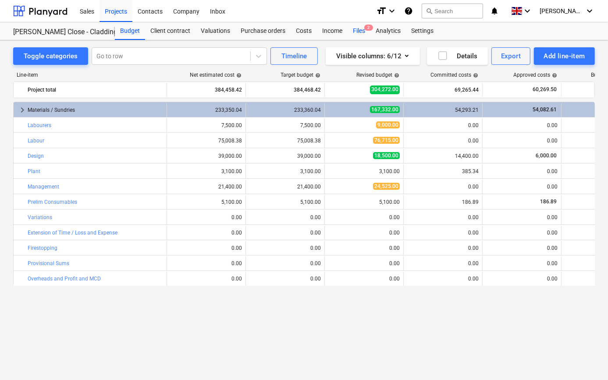
click at [356, 32] on div "Files 2" at bounding box center [358, 31] width 23 height 18
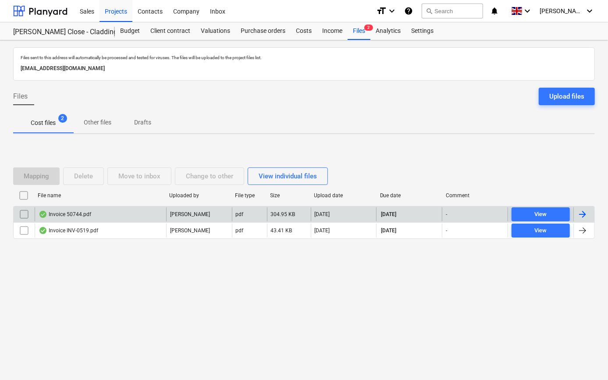
click at [584, 214] on div at bounding box center [582, 214] width 11 height 11
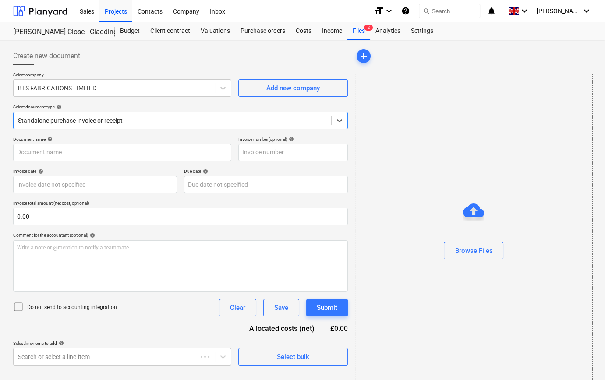
type input "50744"
type input "[DATE]"
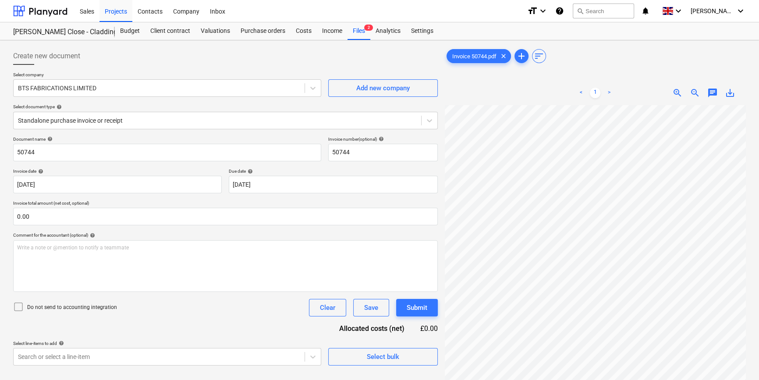
scroll to position [185, 87]
click at [491, 88] on div "< 1 > zoom_in zoom_out chat 0 save_alt" at bounding box center [595, 271] width 301 height 380
click at [364, 352] on span "Select bulk" at bounding box center [383, 356] width 88 height 11
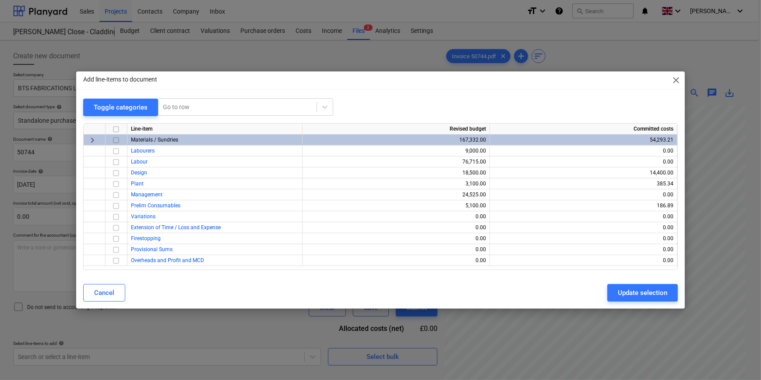
click at [114, 140] on input "checkbox" at bounding box center [116, 140] width 11 height 11
click at [620, 293] on div "Update selection" at bounding box center [643, 292] width 50 height 11
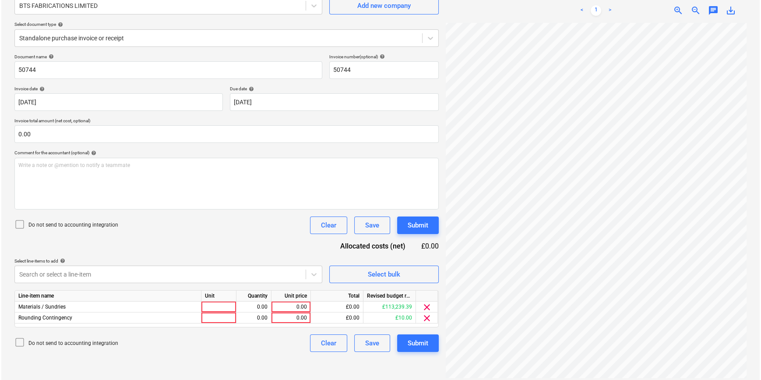
scroll to position [88, 0]
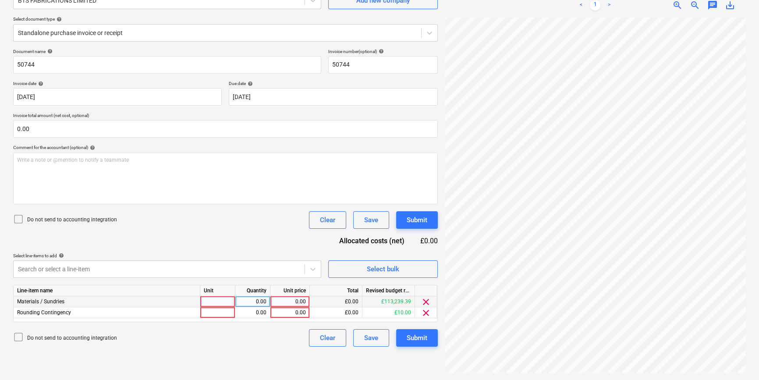
click at [209, 302] on div at bounding box center [217, 301] width 35 height 11
type input "pcs"
type input "25741.65"
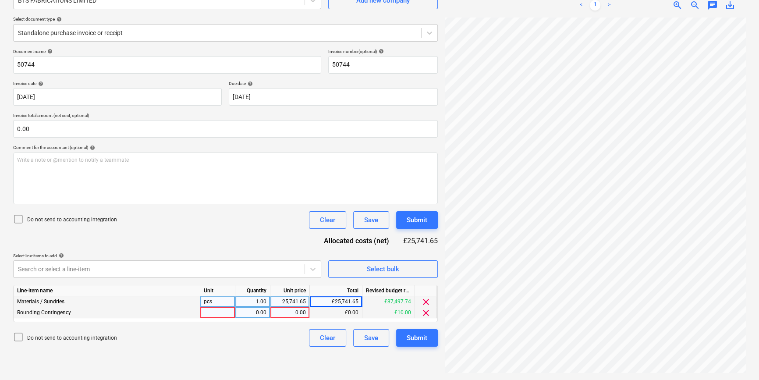
click at [426, 314] on span "clear" at bounding box center [426, 313] width 11 height 11
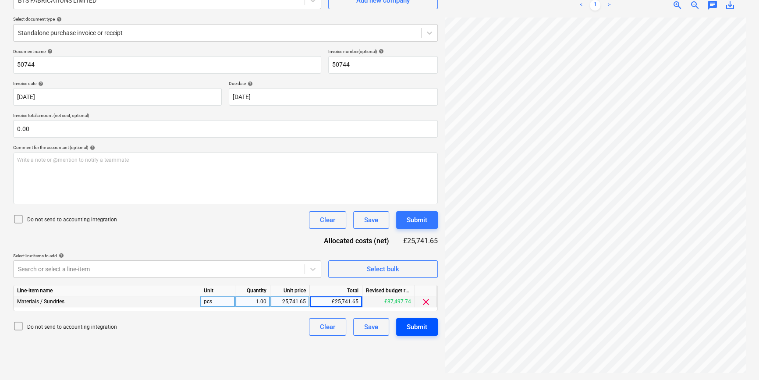
click at [418, 332] on div "Submit" at bounding box center [417, 326] width 21 height 11
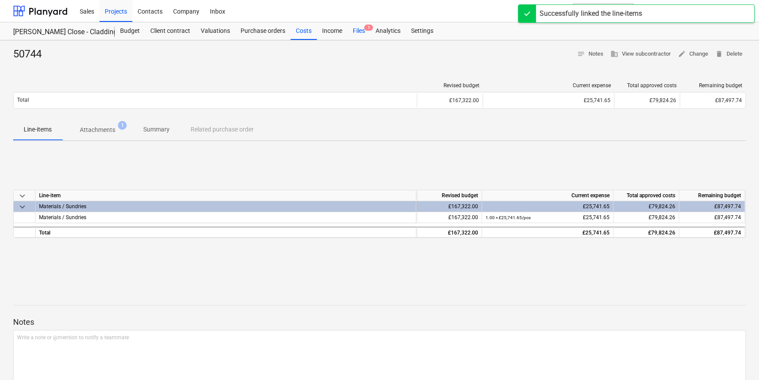
click at [355, 29] on div "Files 1" at bounding box center [358, 31] width 23 height 18
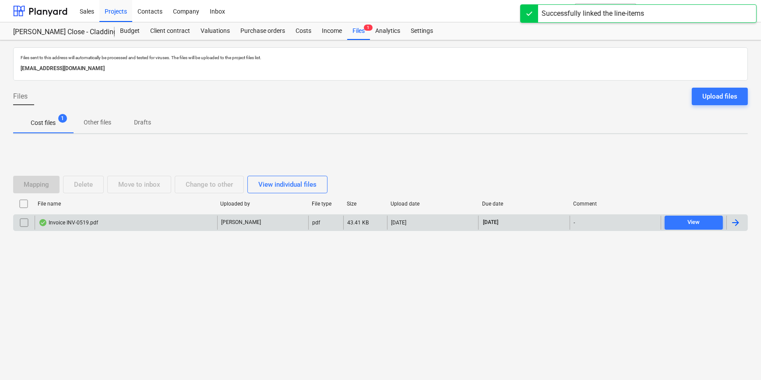
click at [738, 221] on div at bounding box center [736, 222] width 11 height 11
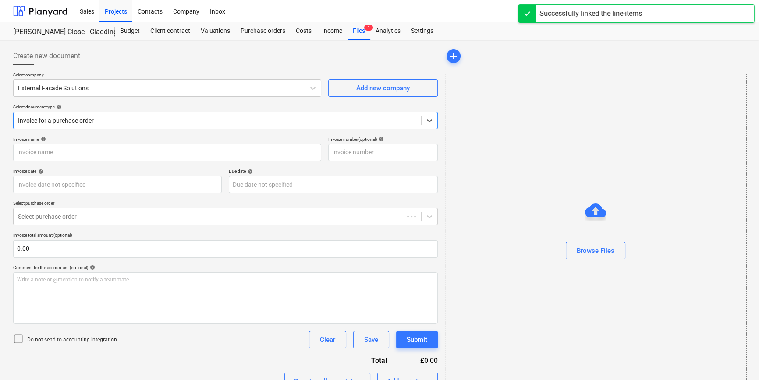
type input "INV-0519"
type input "[DATE]"
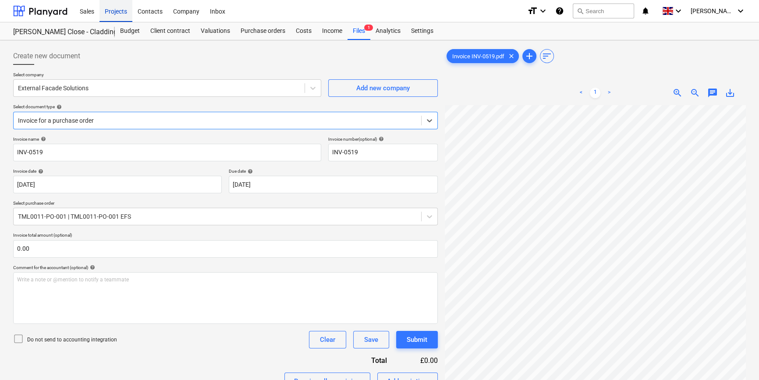
click at [106, 7] on div "Projects" at bounding box center [115, 11] width 33 height 22
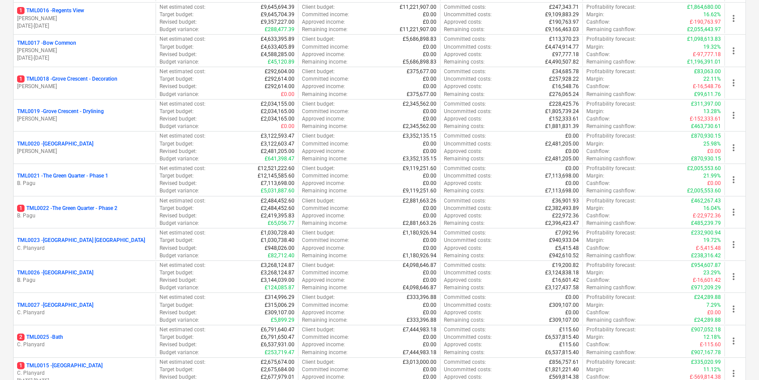
scroll to position [717, 0]
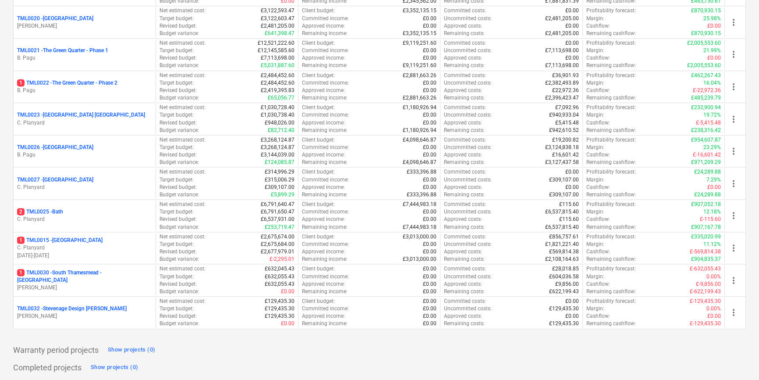
click at [75, 216] on p "C. Planyard" at bounding box center [84, 219] width 135 height 7
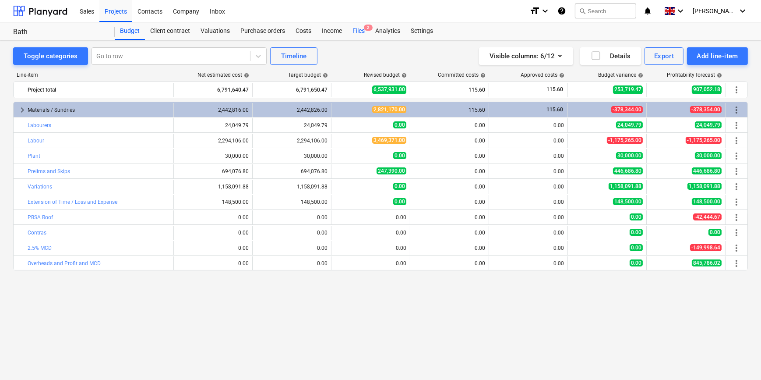
click at [357, 32] on div "Files 2" at bounding box center [358, 31] width 23 height 18
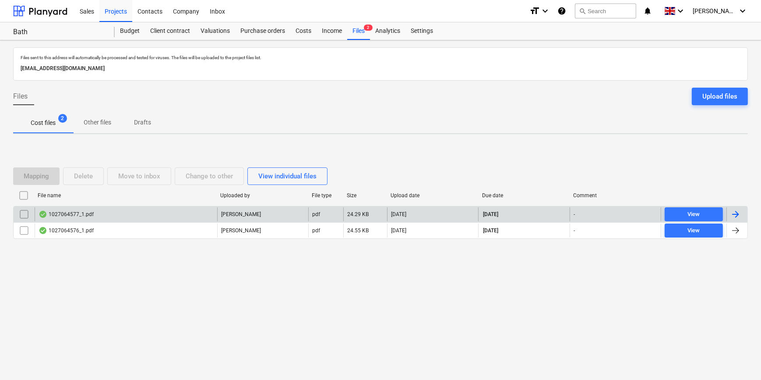
click at [740, 214] on div at bounding box center [736, 214] width 11 height 11
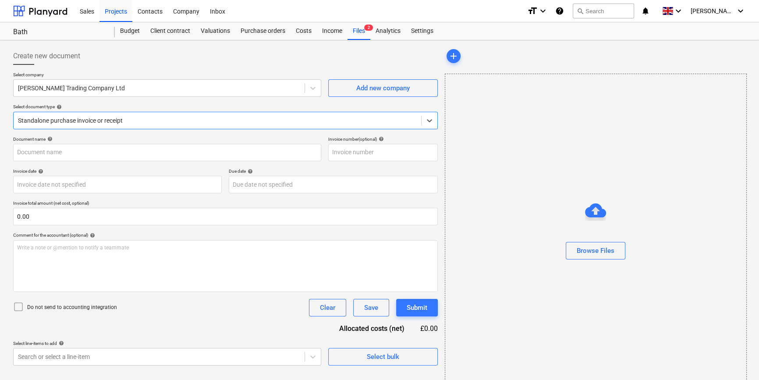
type input "1027064577"
type input "[DATE]"
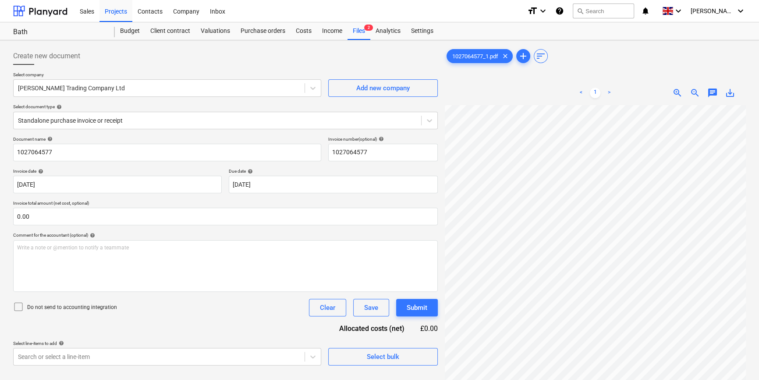
scroll to position [25, 84]
click at [357, 31] on div "Files 2" at bounding box center [358, 31] width 23 height 18
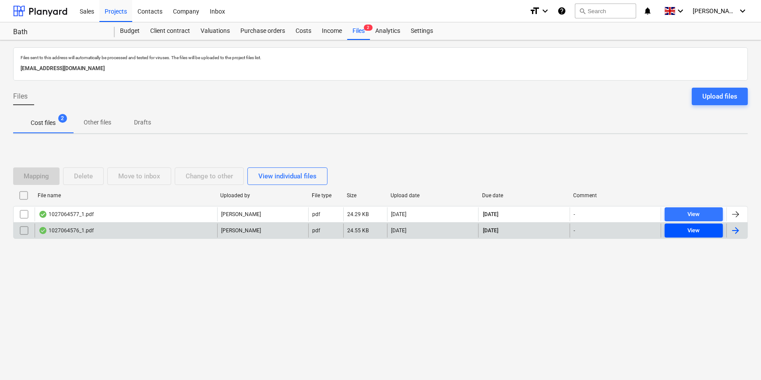
click at [698, 229] on div "View" at bounding box center [694, 231] width 12 height 10
click at [109, 11] on div "Projects" at bounding box center [115, 11] width 33 height 22
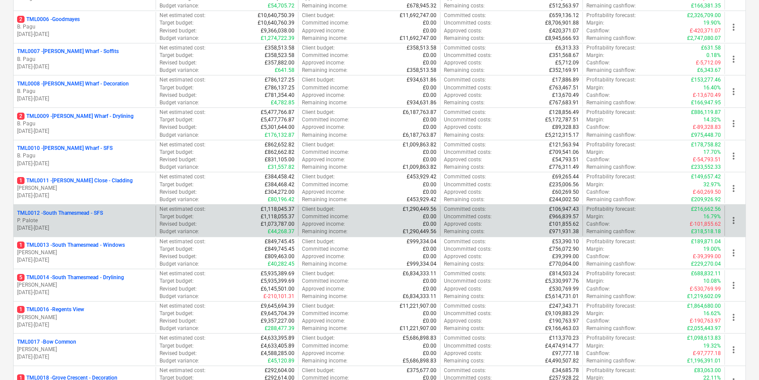
scroll to position [279, 0]
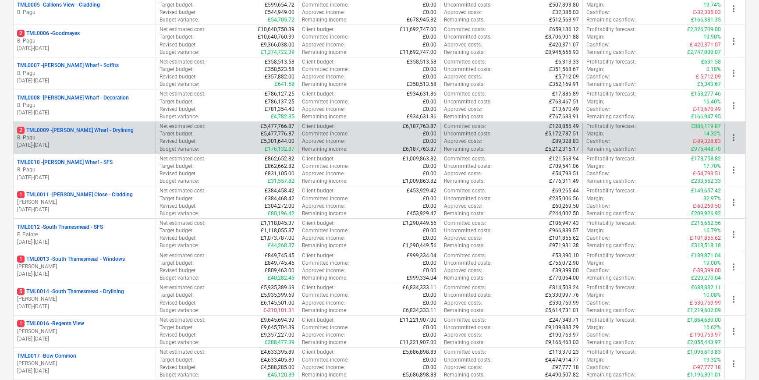
click at [84, 135] on p "B. Pagu" at bounding box center [84, 137] width 135 height 7
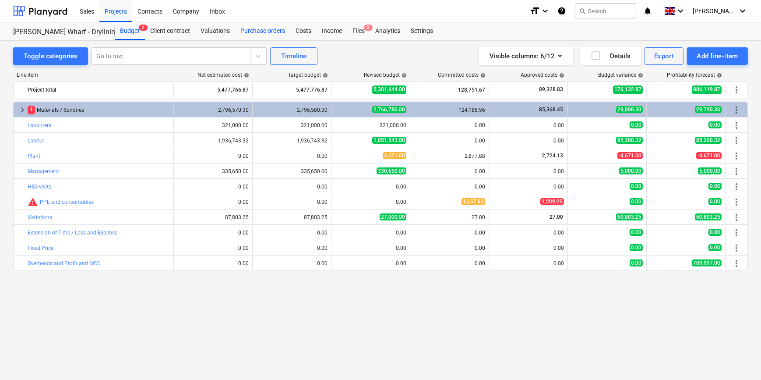
click at [261, 30] on div "Purchase orders" at bounding box center [262, 31] width 55 height 18
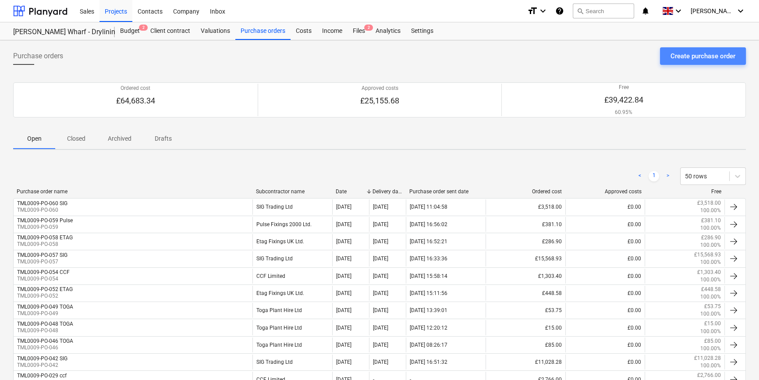
click at [699, 57] on div "Create purchase order" at bounding box center [702, 55] width 65 height 11
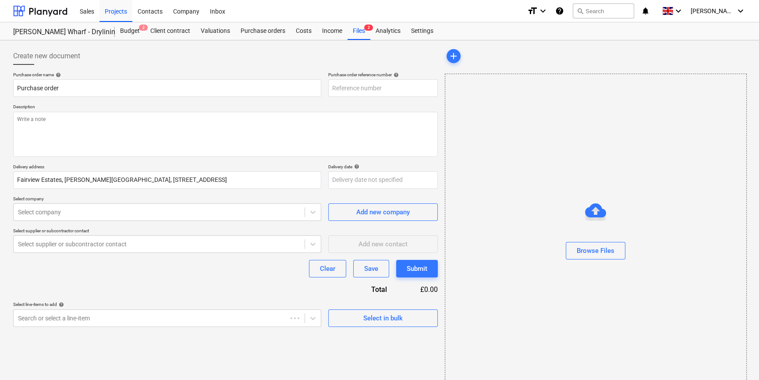
type input "TML0009-PO-061"
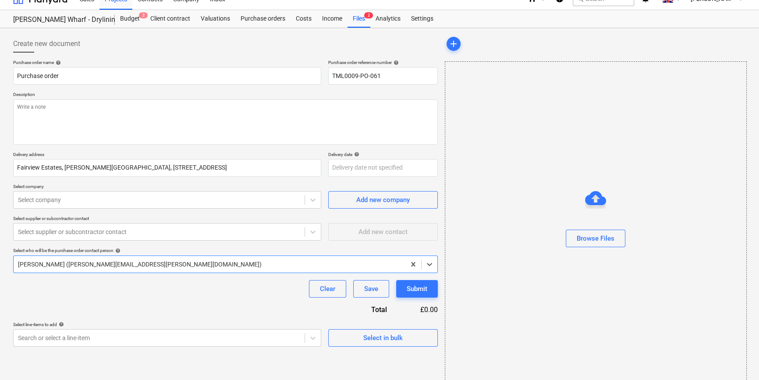
scroll to position [19, 0]
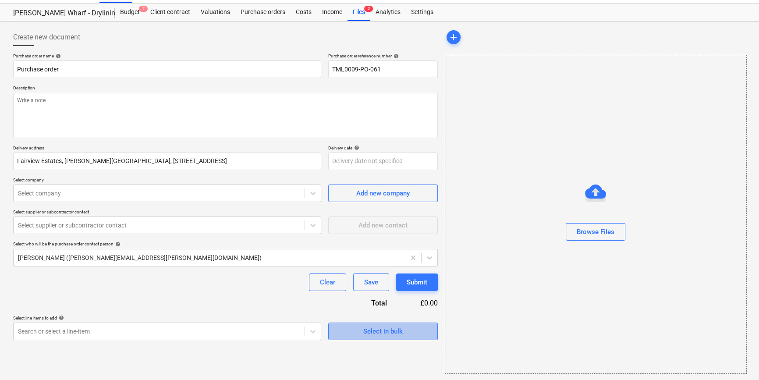
click at [411, 335] on span "Select in bulk" at bounding box center [383, 331] width 88 height 11
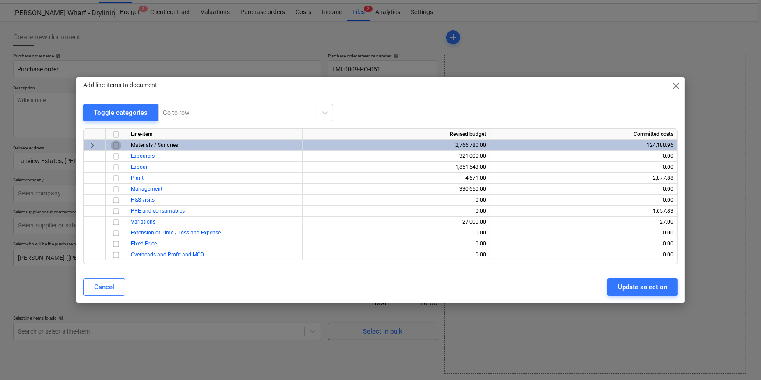
click at [114, 146] on input "checkbox" at bounding box center [116, 145] width 11 height 11
click at [617, 289] on button "Update selection" at bounding box center [643, 287] width 71 height 18
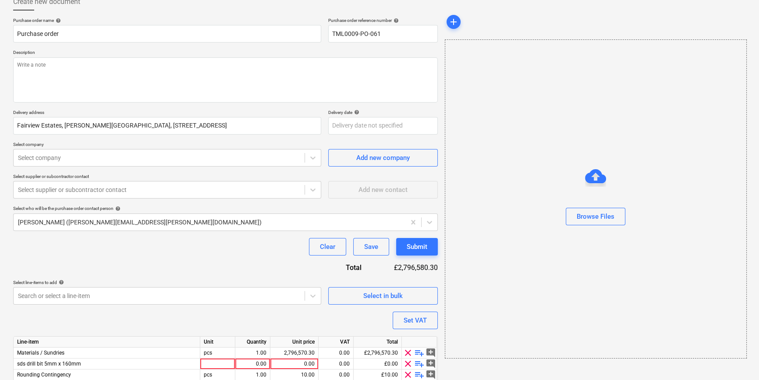
scroll to position [90, 0]
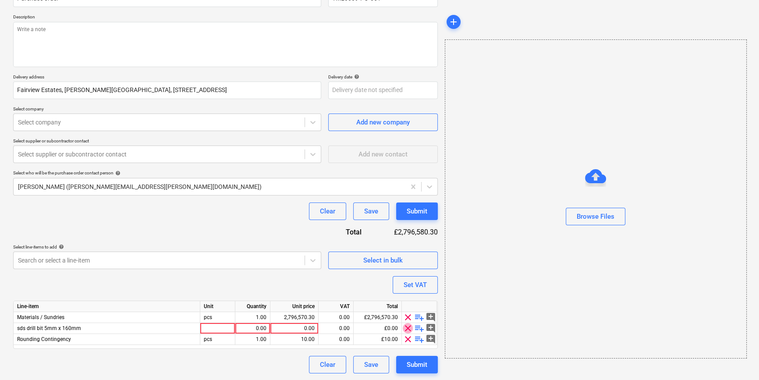
click at [407, 326] on span "clear" at bounding box center [408, 328] width 11 height 11
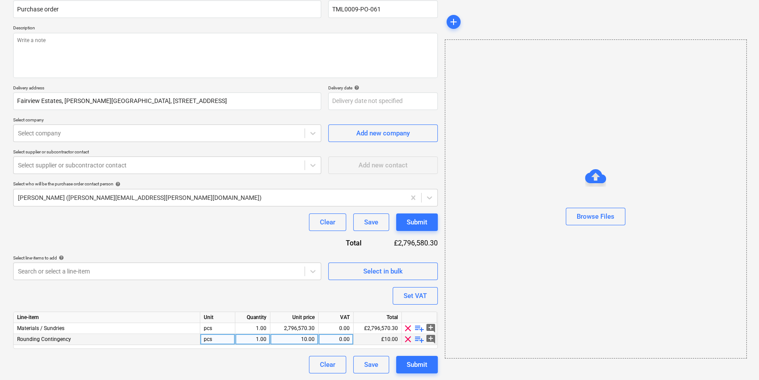
click at [407, 336] on span "clear" at bounding box center [408, 339] width 11 height 11
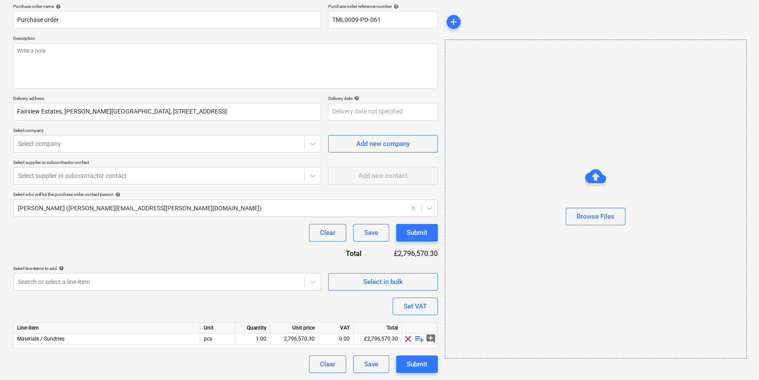
scroll to position [68, 0]
click at [416, 339] on span "playlist_add" at bounding box center [419, 339] width 11 height 11
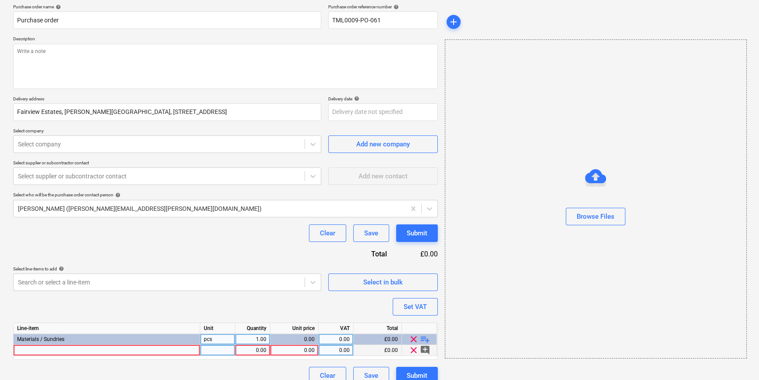
click at [46, 350] on div at bounding box center [107, 350] width 187 height 11
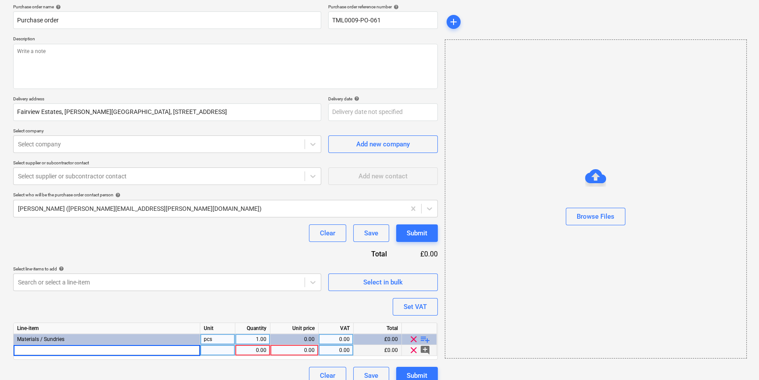
type input "[PERSON_NAME] M/f ceiling channel 3.6m"
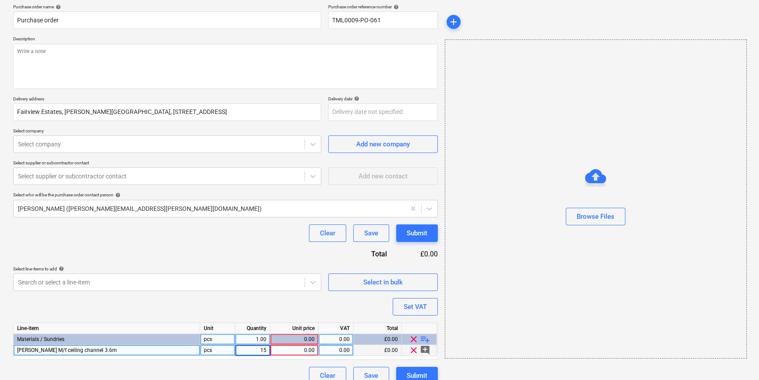
type input "150"
type input "3.74"
type input "20"
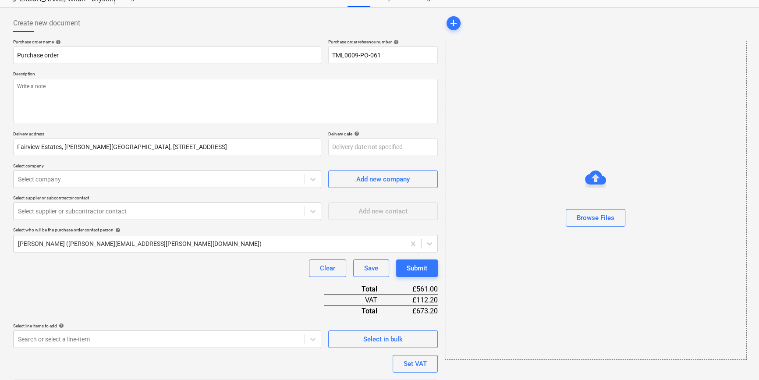
scroll to position [0, 0]
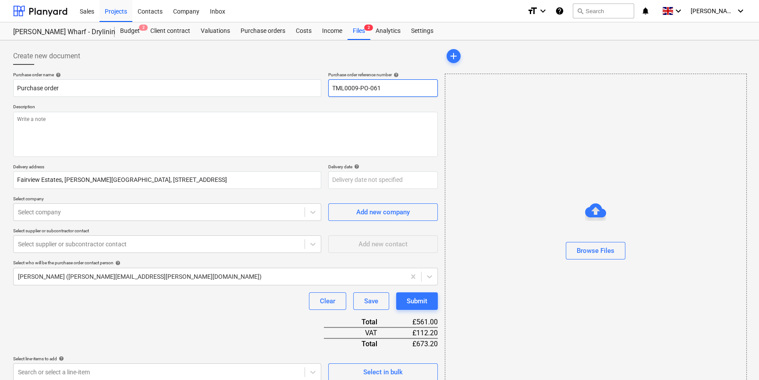
drag, startPoint x: 385, startPoint y: 85, endPoint x: 331, endPoint y: 88, distance: 53.5
click at [331, 88] on input "TML0009-PO-061" at bounding box center [383, 88] width 110 height 18
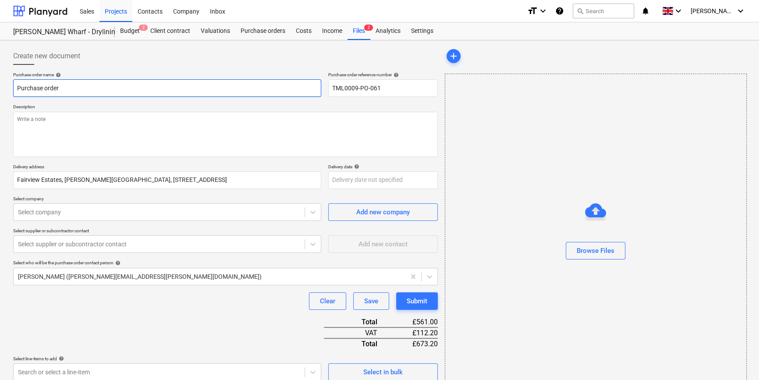
click at [64, 88] on input "Purchase order" at bounding box center [167, 88] width 308 height 18
type input "P"
paste input "TML0009-PO-061"
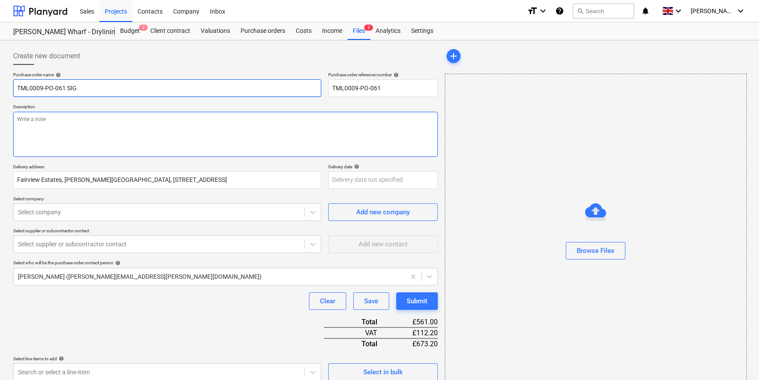
type input "TML0009-PO-061 SIG"
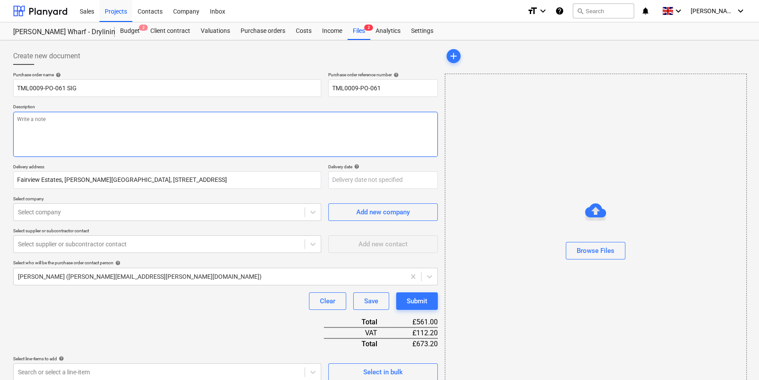
click at [26, 126] on textarea at bounding box center [225, 134] width 425 height 45
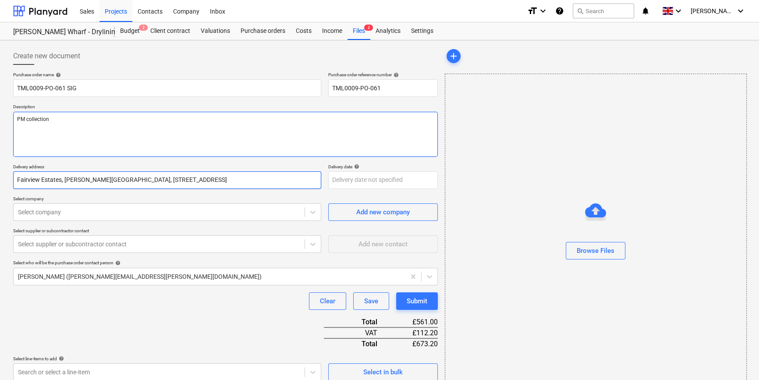
type textarea "PM collection"
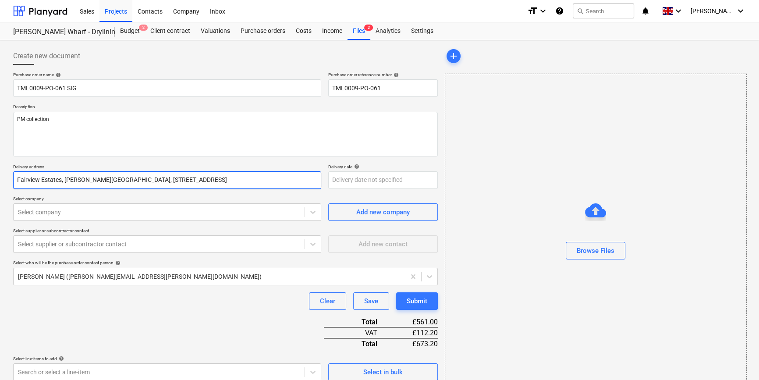
click at [252, 180] on input "Fairview Estates, [PERSON_NAME][GEOGRAPHIC_DATA], [STREET_ADDRESS]" at bounding box center [167, 180] width 308 height 18
drag, startPoint x: 219, startPoint y: 180, endPoint x: 13, endPoint y: 178, distance: 205.5
click at [13, 178] on input "Fairview Estates, [PERSON_NAME][GEOGRAPHIC_DATA], [STREET_ADDRESS]" at bounding box center [167, 180] width 308 height 18
type input "Collect"
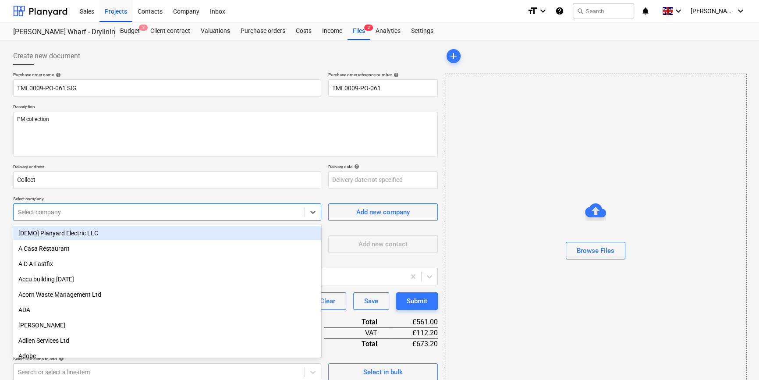
click at [19, 210] on input "text" at bounding box center [18, 212] width 1 height 7
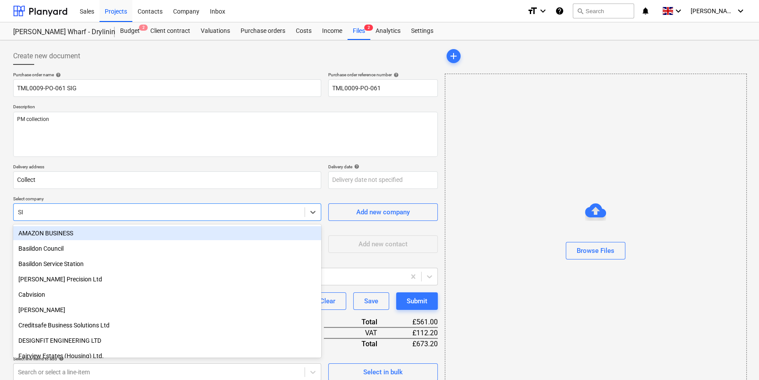
type input "SIG"
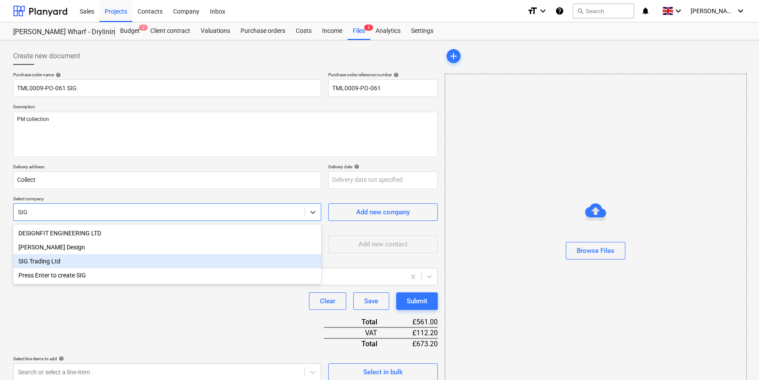
click at [36, 263] on div "SIG Trading Ltd" at bounding box center [167, 261] width 308 height 14
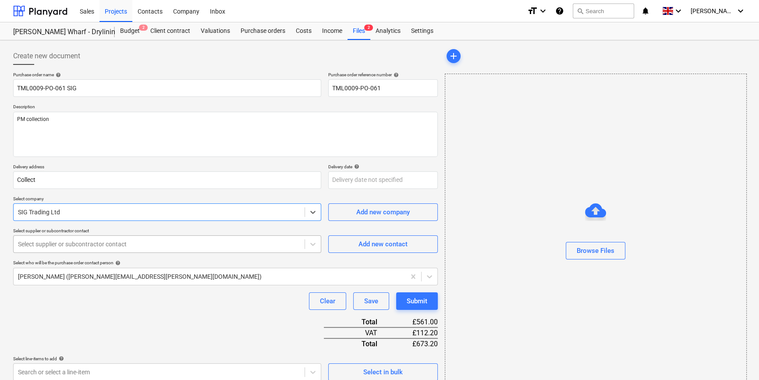
click at [39, 245] on div at bounding box center [159, 244] width 282 height 9
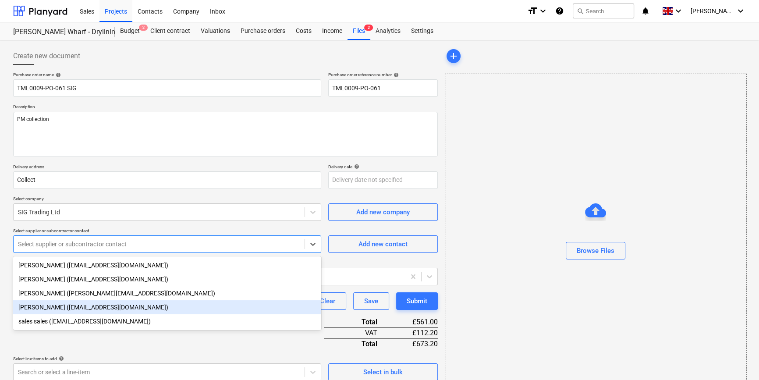
click at [36, 308] on div "[PERSON_NAME] ([EMAIL_ADDRESS][DOMAIN_NAME])" at bounding box center [167, 307] width 308 height 14
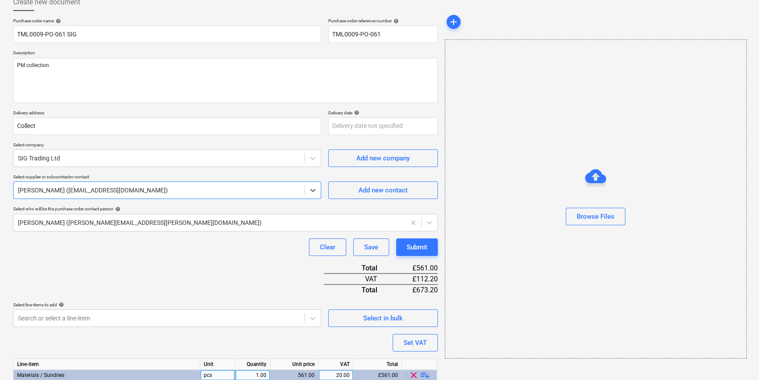
scroll to position [79, 0]
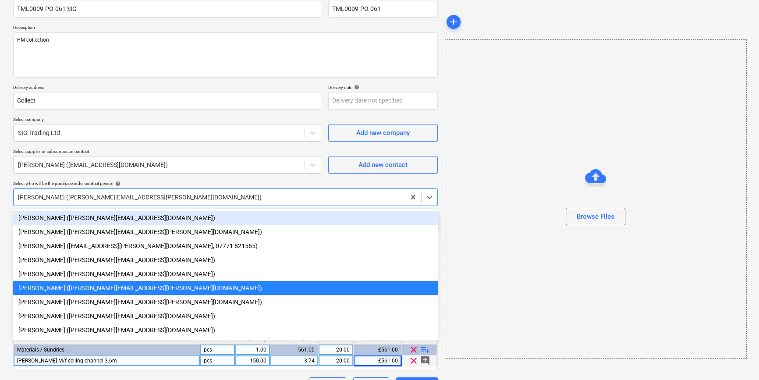
drag, startPoint x: 147, startPoint y: 196, endPoint x: 117, endPoint y: 197, distance: 29.8
click at [117, 197] on div at bounding box center [209, 197] width 383 height 9
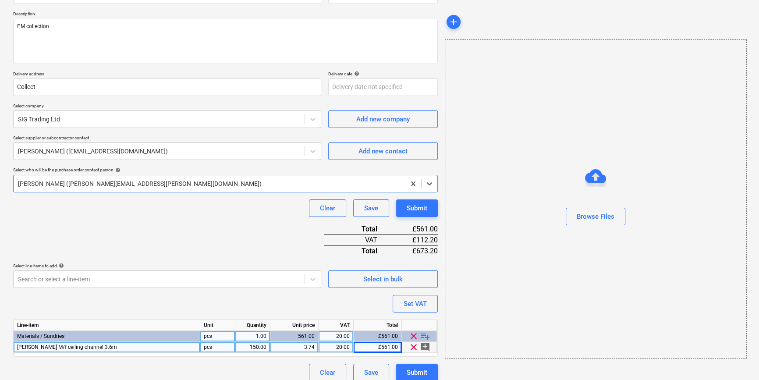
scroll to position [101, 0]
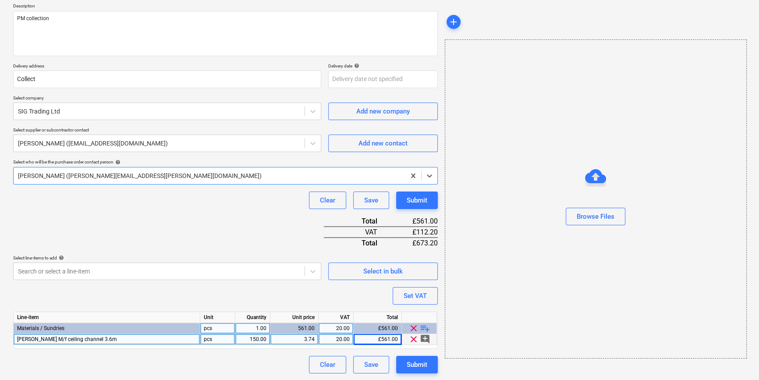
click at [423, 327] on span "playlist_add" at bounding box center [425, 328] width 11 height 11
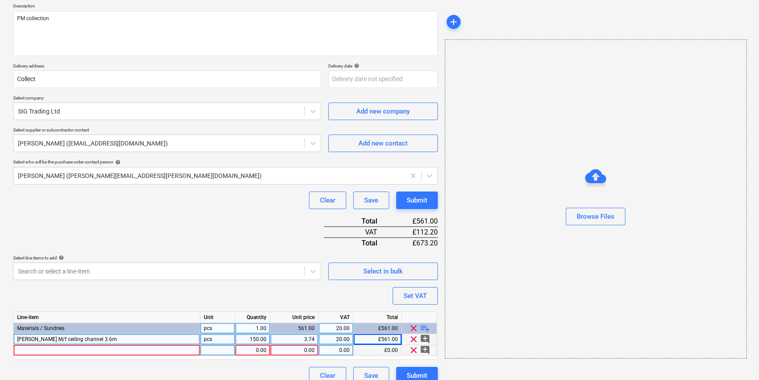
click at [30, 350] on div at bounding box center [107, 350] width 187 height 11
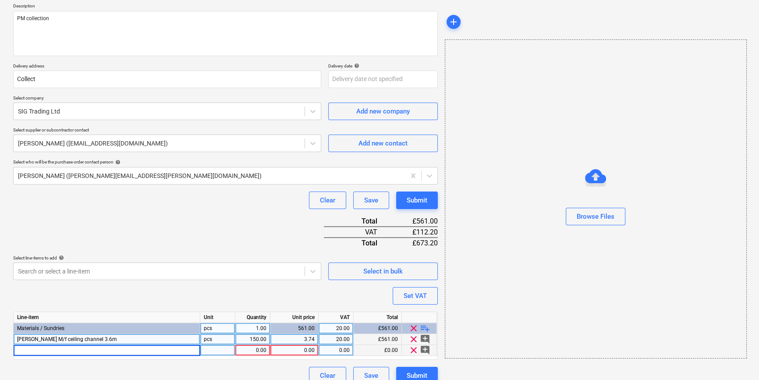
type input "[PERSON_NAME] M/f perimeter channel 3.6m"
type input "80"
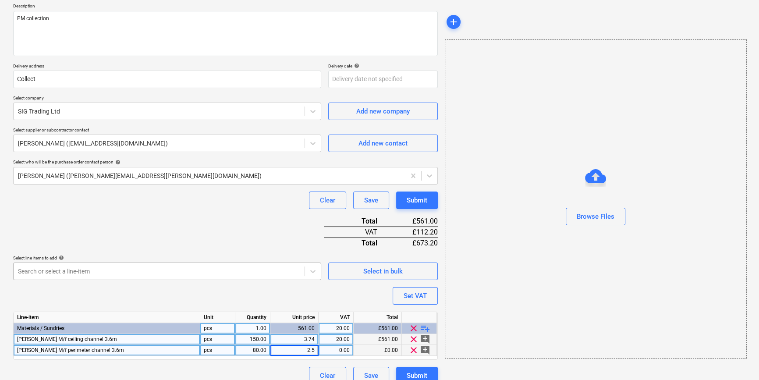
type input "2.59"
type input "20"
click at [422, 327] on span "playlist_add" at bounding box center [425, 328] width 11 height 11
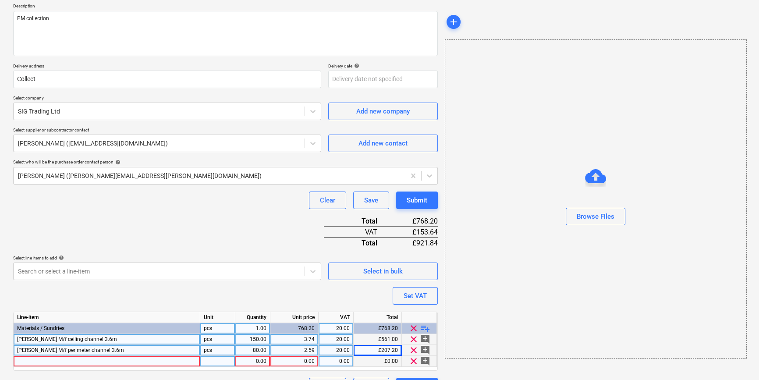
click at [42, 362] on div at bounding box center [107, 361] width 187 height 11
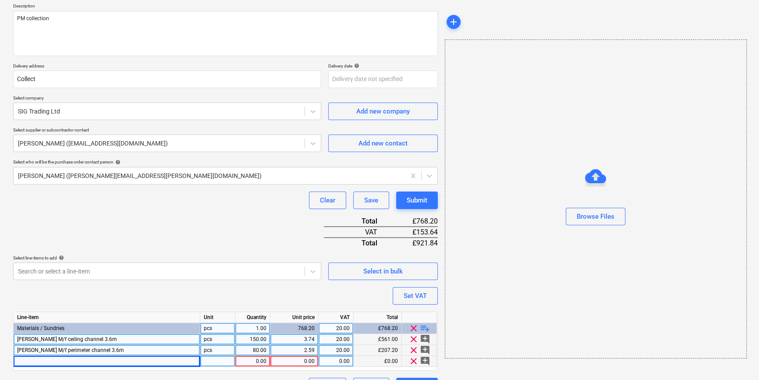
click at [27, 360] on div at bounding box center [107, 361] width 187 height 11
type input "[PERSON_NAME] M/f primary support channel 3.6m"
type input "50"
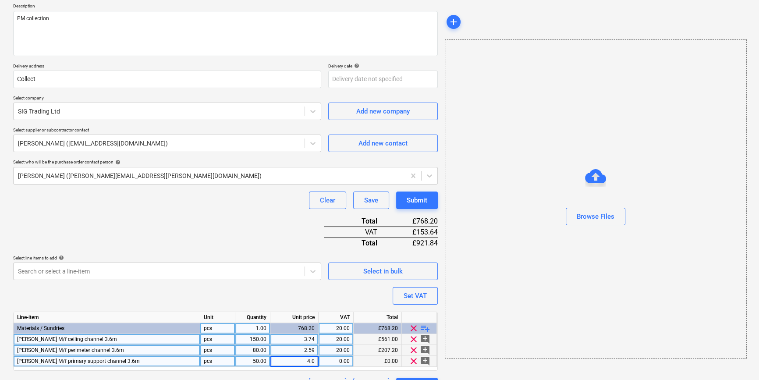
type input "4.03"
type input "20"
click at [427, 326] on span "playlist_add" at bounding box center [425, 328] width 11 height 11
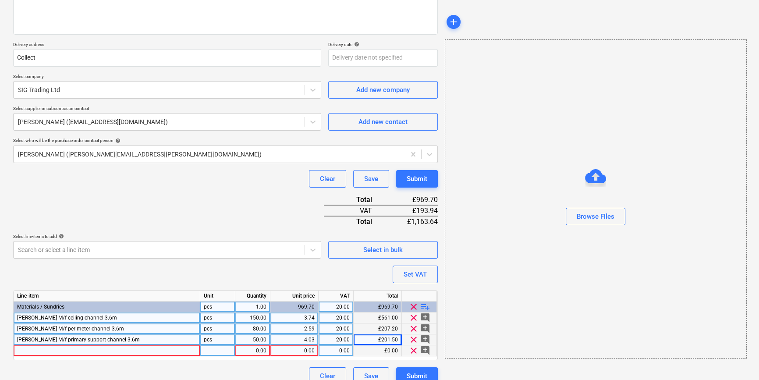
scroll to position [134, 0]
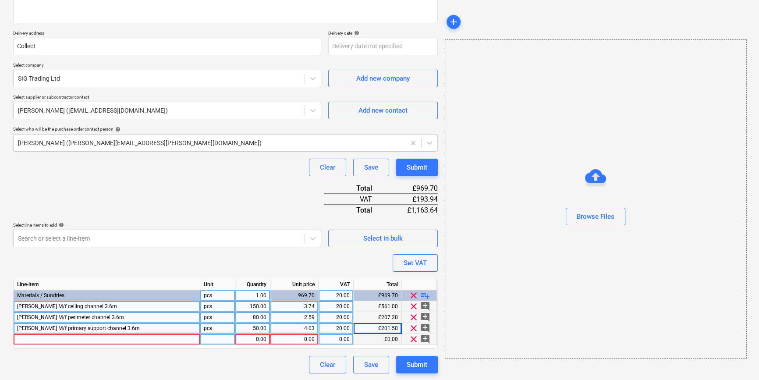
click at [32, 339] on div at bounding box center [107, 339] width 187 height 11
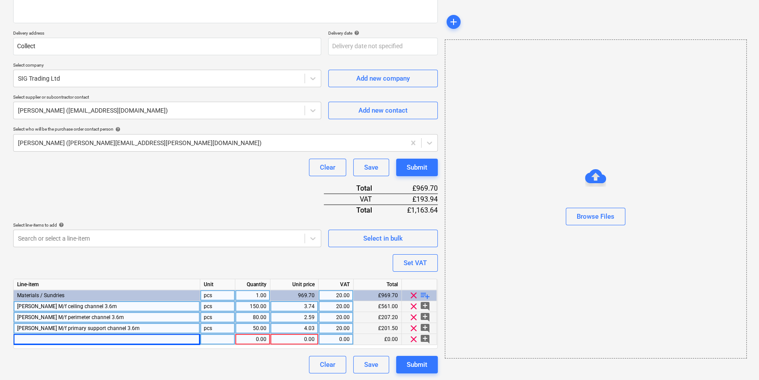
click at [28, 338] on div at bounding box center [107, 339] width 187 height 11
type input "[PERSON_NAME] angle section 25x25mm"
type input "50"
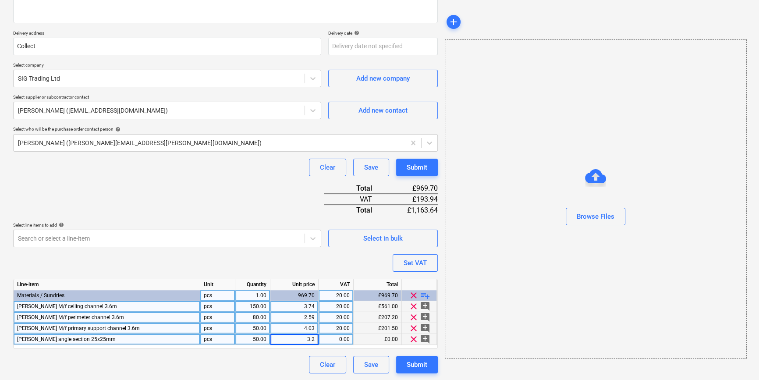
type input "3.24"
type input "20"
click at [422, 296] on span "playlist_add" at bounding box center [425, 295] width 11 height 11
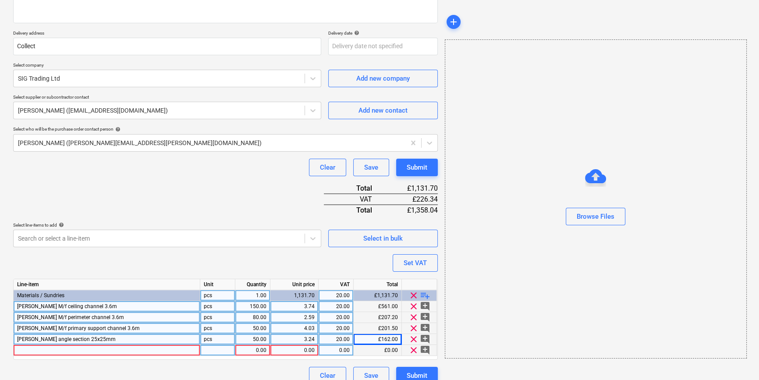
click at [30, 348] on div at bounding box center [107, 350] width 187 height 11
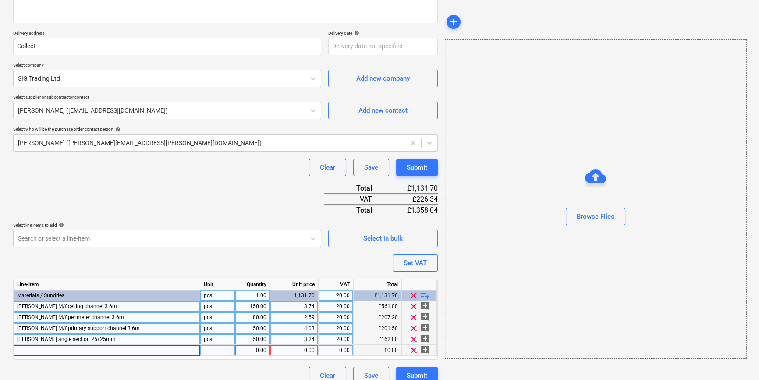
click at [32, 349] on div at bounding box center [107, 350] width 187 height 11
type input "[PERSON_NAME] Joint Cement Premium"
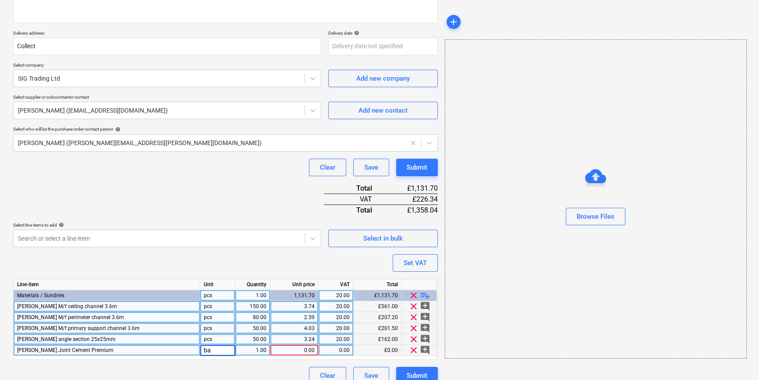
type input "bag"
click at [245, 347] on div "1.00" at bounding box center [253, 350] width 28 height 11
type input "10"
type input "13.3"
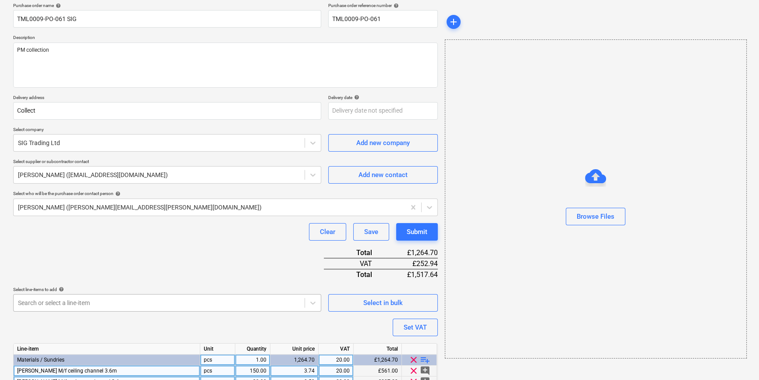
scroll to position [54, 0]
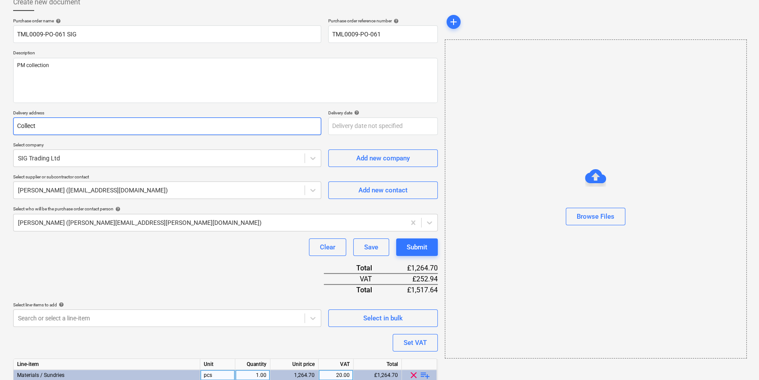
click at [50, 127] on input "Collect" at bounding box center [167, 126] width 308 height 18
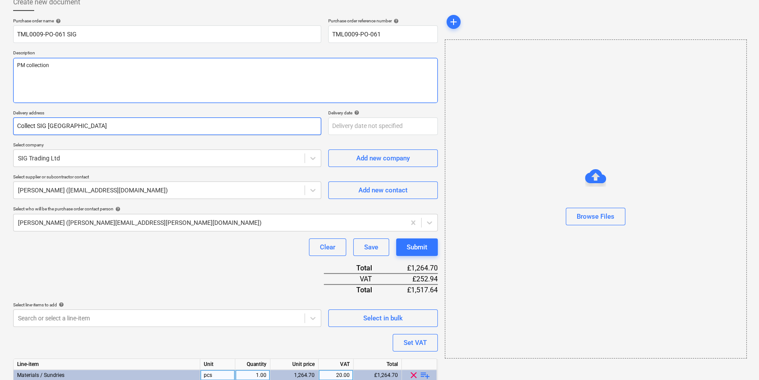
type input "Collect SIG [GEOGRAPHIC_DATA]"
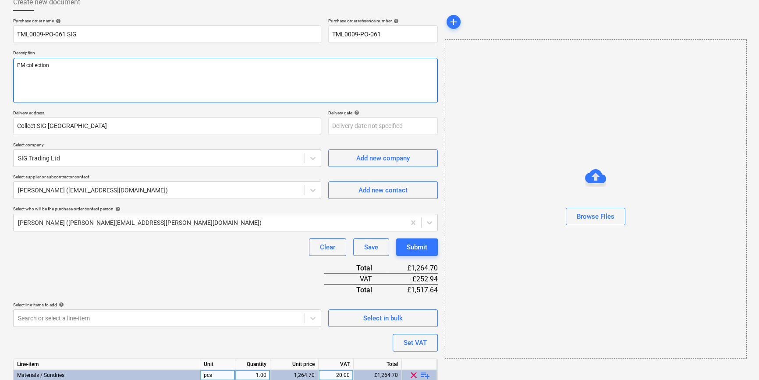
drag, startPoint x: 57, startPoint y: 66, endPoint x: 99, endPoint y: 76, distance: 42.8
click at [58, 66] on textarea "PM collection" at bounding box center [225, 80] width 425 height 45
type textarea "PM collection from [GEOGRAPHIC_DATA]"
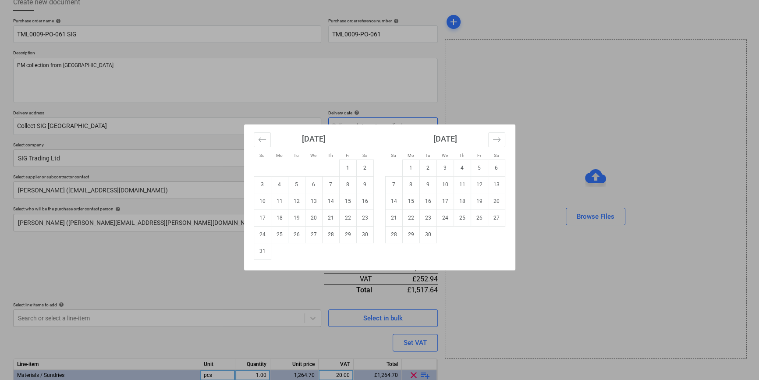
click at [336, 126] on body "Sales Projects Contacts Company Inbox format_size keyboard_arrow_down help sear…" at bounding box center [379, 136] width 759 height 380
click at [297, 200] on td "12" at bounding box center [296, 201] width 17 height 17
type input "[DATE]"
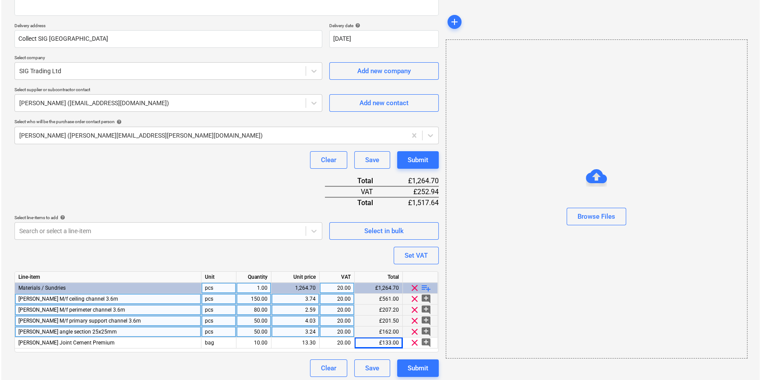
scroll to position [145, 0]
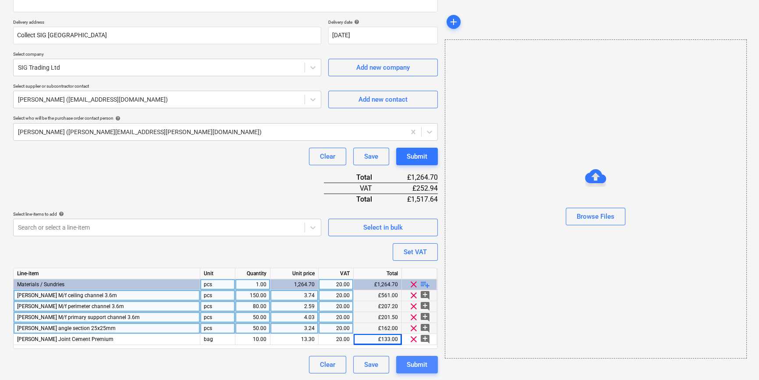
click at [416, 362] on div "Submit" at bounding box center [417, 364] width 21 height 11
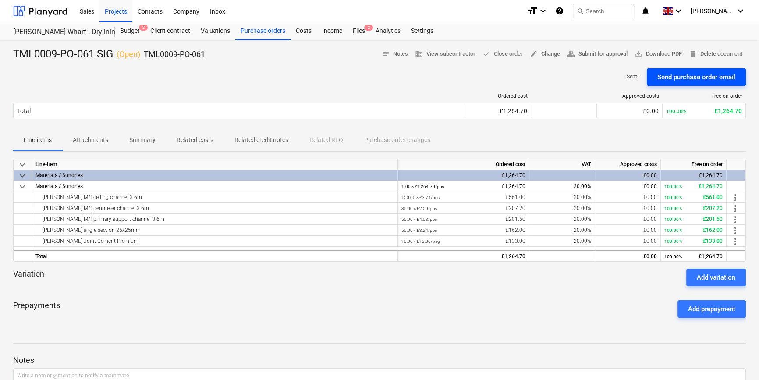
click at [702, 78] on div "Send purchase order email" at bounding box center [696, 76] width 78 height 11
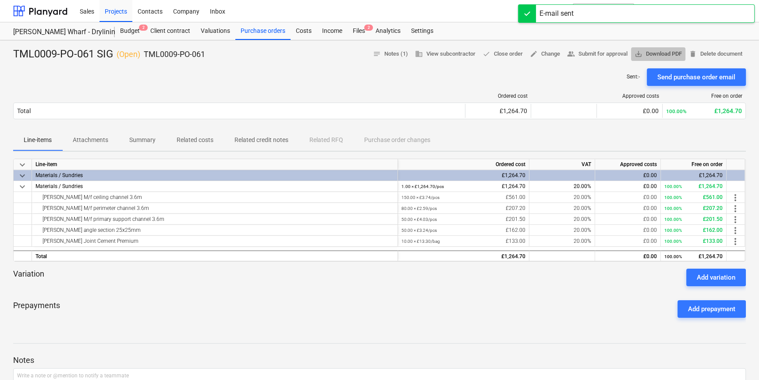
click at [663, 53] on span "save_alt Download PDF" at bounding box center [657, 54] width 47 height 10
